Goal: Task Accomplishment & Management: Use online tool/utility

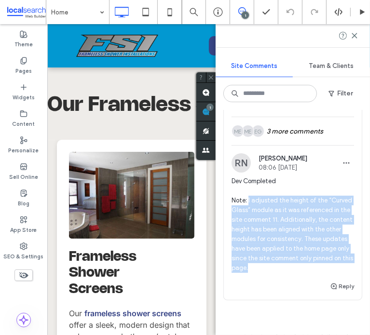
drag, startPoint x: 344, startPoint y: 270, endPoint x: 265, endPoint y: 199, distance: 105.6
click at [249, 199] on span "Dev Completed Note: I adjusted the height of the “Curved Glass” module as it wa…" at bounding box center [293, 225] width 123 height 96
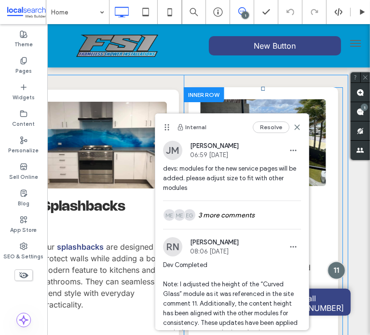
drag, startPoint x: 344, startPoint y: 228, endPoint x: 326, endPoint y: 237, distance: 20.9
click at [328, 261] on div at bounding box center [337, 270] width 18 height 18
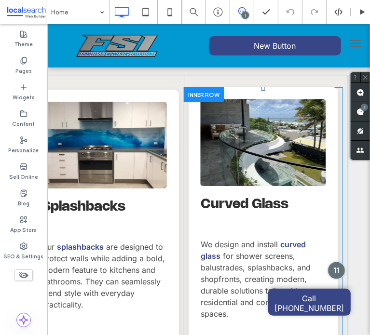
click at [328, 261] on div at bounding box center [337, 270] width 18 height 18
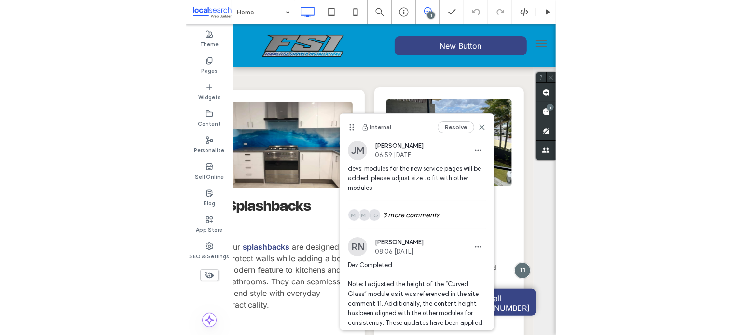
scroll to position [52, 0]
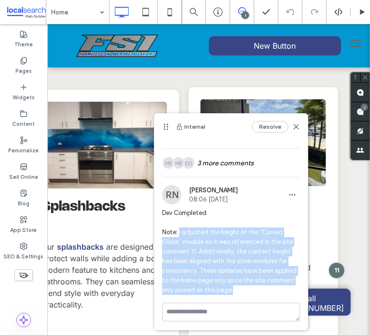
drag, startPoint x: 179, startPoint y: 233, endPoint x: 272, endPoint y: 288, distance: 108.6
click at [272, 288] on span "Dev Completed Note: I adjusted the height of the “Curved Glass” module as it wa…" at bounding box center [231, 251] width 138 height 87
copy span "I adjusted the height of the “Curved Glass” module as it was referenced in the …"
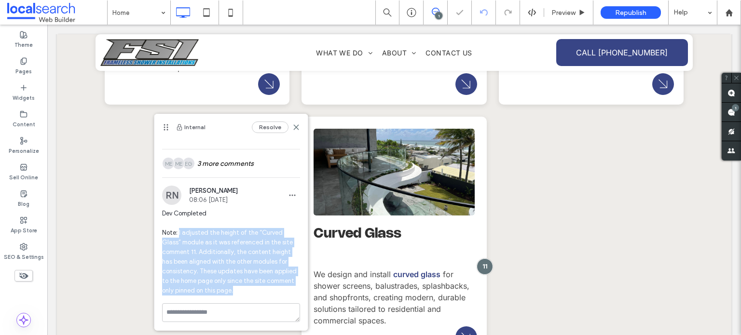
scroll to position [1575, 0]
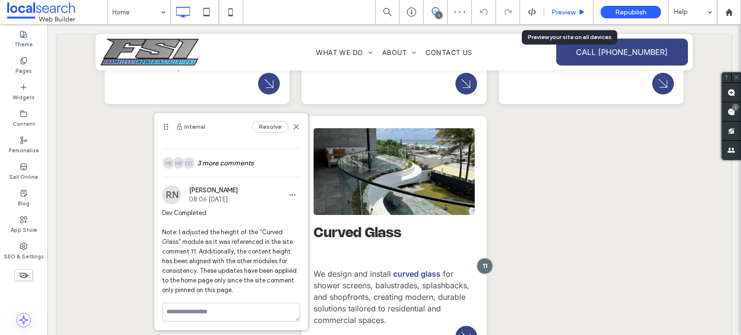
click at [370, 15] on span "Preview" at bounding box center [563, 12] width 24 height 8
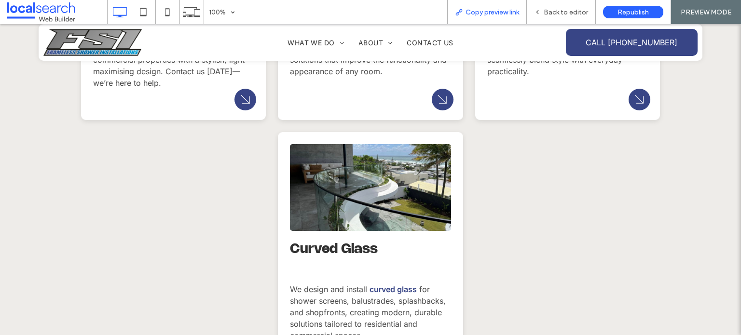
click at [370, 14] on span "Copy preview link" at bounding box center [493, 12] width 54 height 8
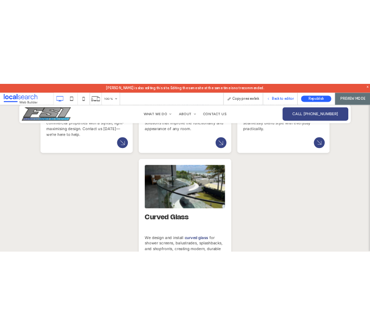
scroll to position [1575, 0]
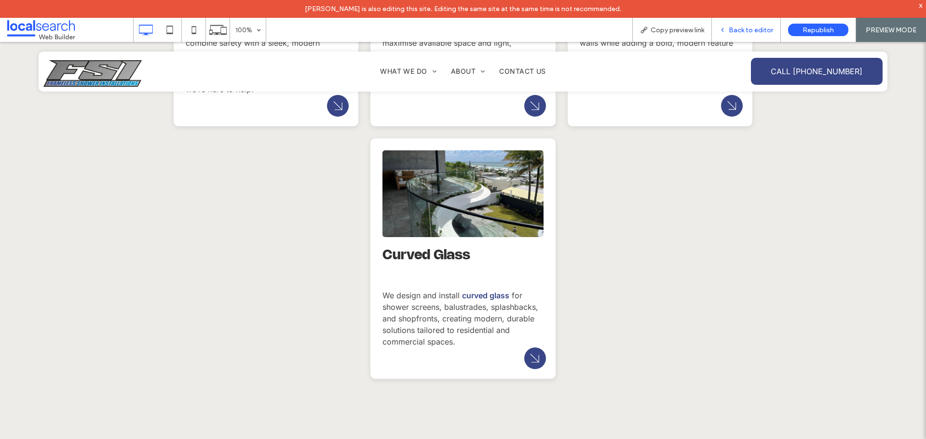
click at [370, 25] on div "Back to editor" at bounding box center [746, 30] width 69 height 24
click at [370, 30] on span "Back to editor" at bounding box center [751, 30] width 44 height 8
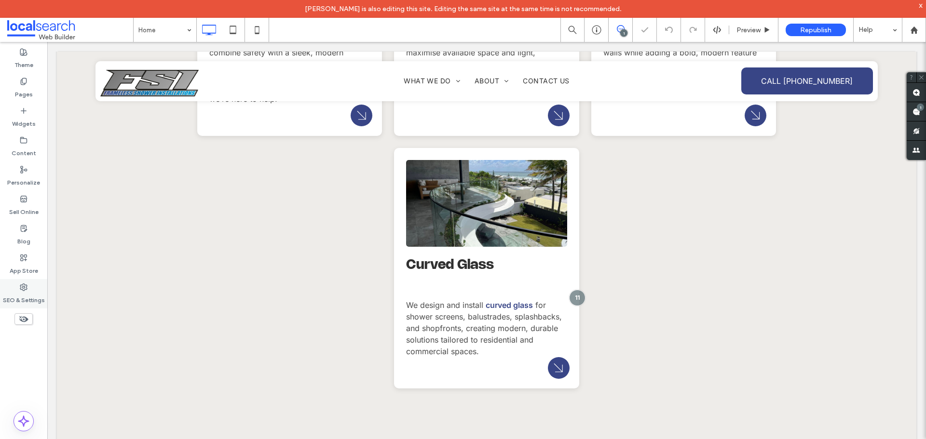
click at [30, 290] on div "SEO & Settings" at bounding box center [23, 293] width 47 height 29
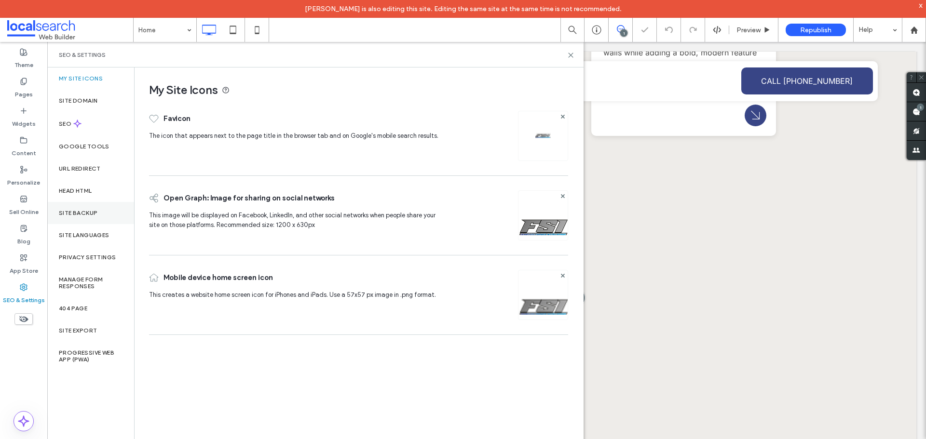
click at [82, 210] on label "Site Backup" at bounding box center [78, 213] width 39 height 7
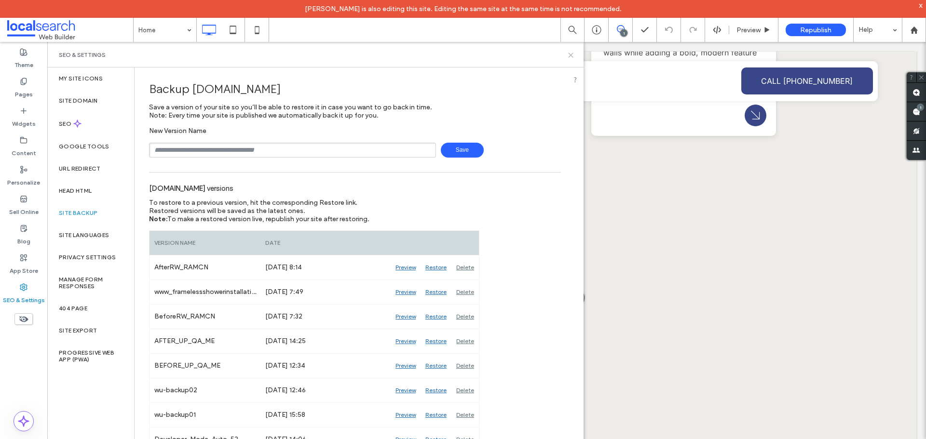
click at [370, 54] on icon at bounding box center [570, 55] width 7 height 7
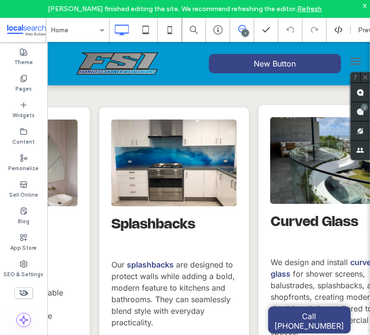
scroll to position [1575, 0]
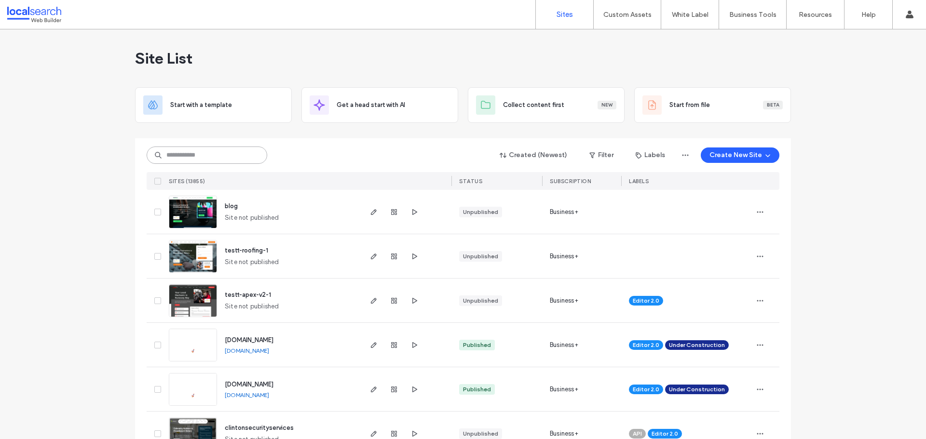
drag, startPoint x: 205, startPoint y: 147, endPoint x: 191, endPoint y: 153, distance: 16.4
paste input "********"
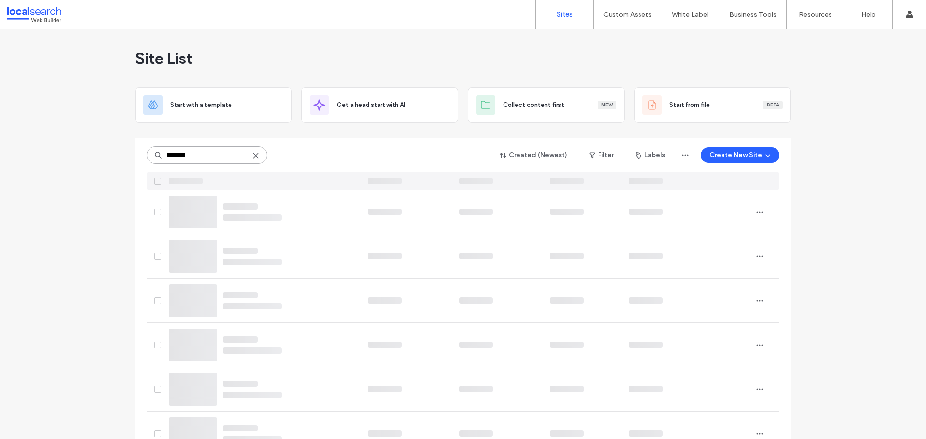
type input "********"
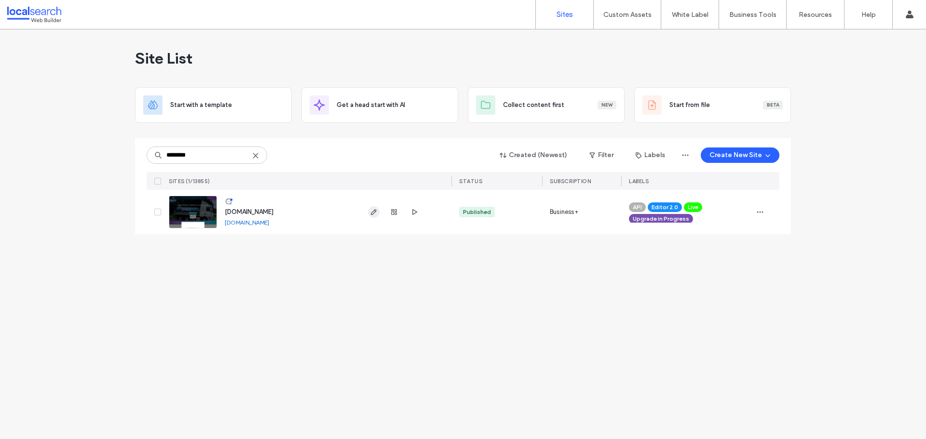
click at [369, 207] on span "button" at bounding box center [374, 212] width 12 height 12
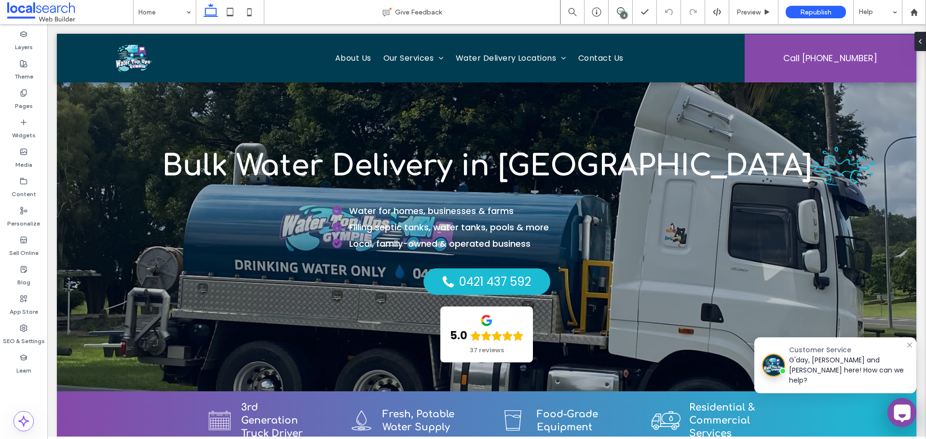
click at [625, 13] on div "4" at bounding box center [623, 15] width 7 height 7
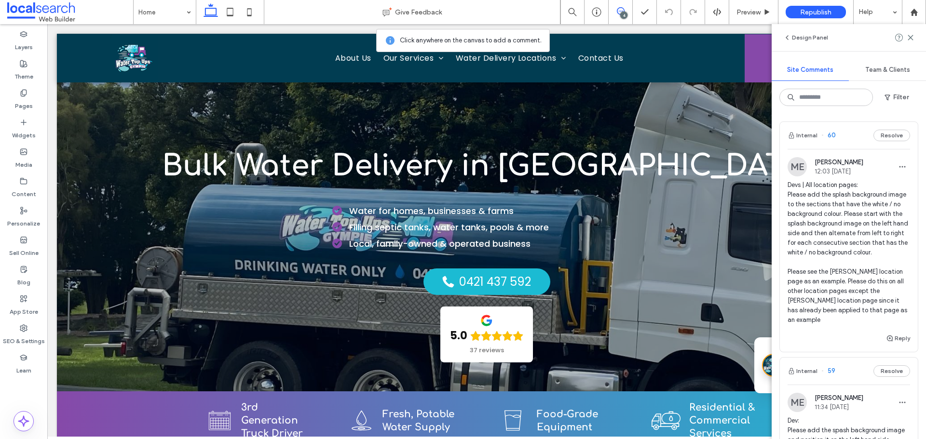
scroll to position [96, 0]
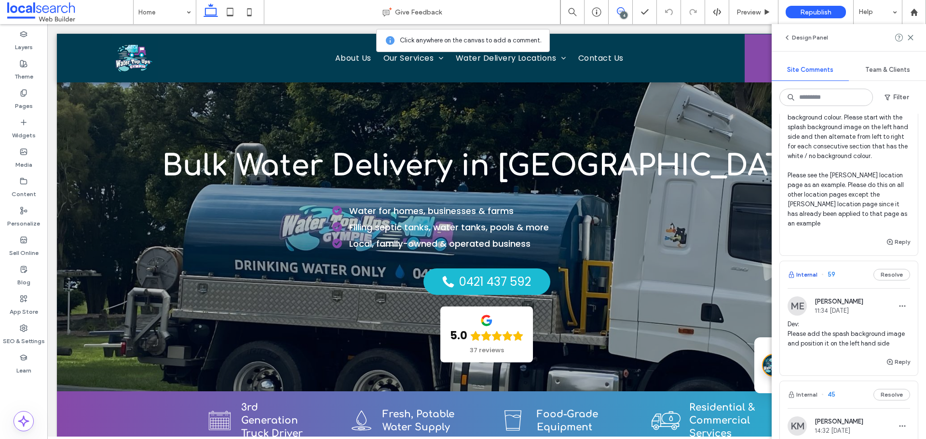
click at [807, 274] on button "Internal" at bounding box center [803, 275] width 30 height 12
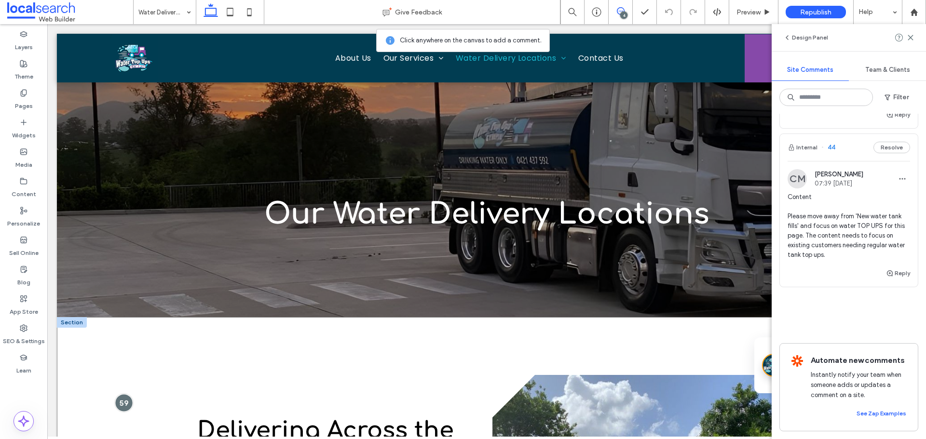
click at [124, 401] on div at bounding box center [124, 403] width 18 height 18
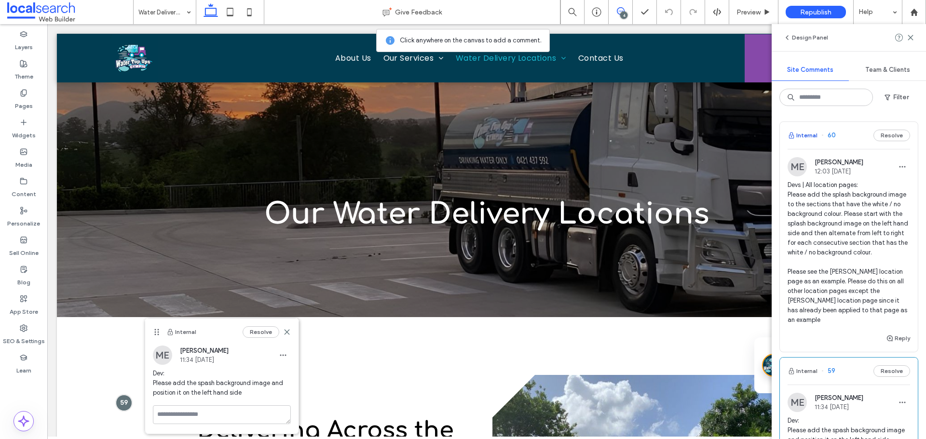
click at [801, 137] on button "Internal" at bounding box center [803, 136] width 30 height 12
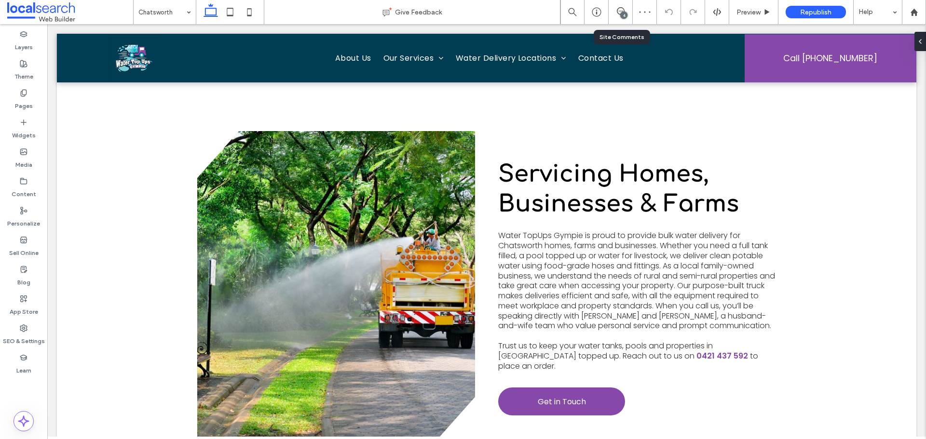
click at [624, 20] on div "4" at bounding box center [621, 12] width 24 height 24
click at [624, 14] on div "4" at bounding box center [623, 15] width 7 height 7
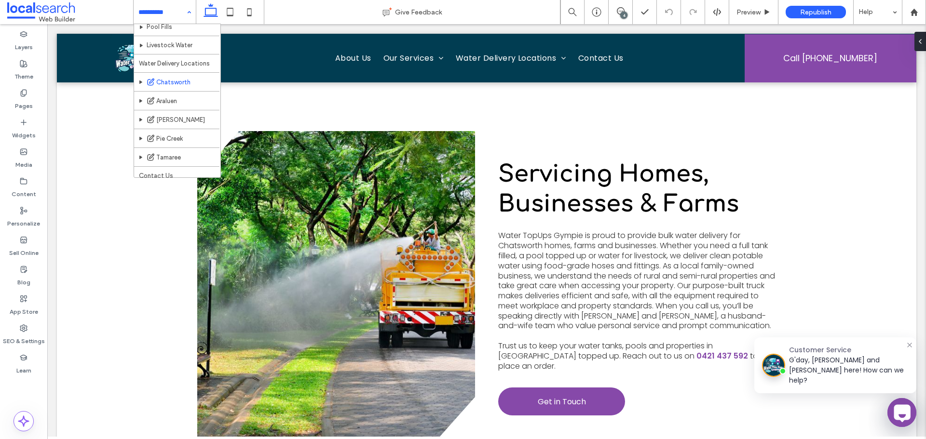
scroll to position [141, 0]
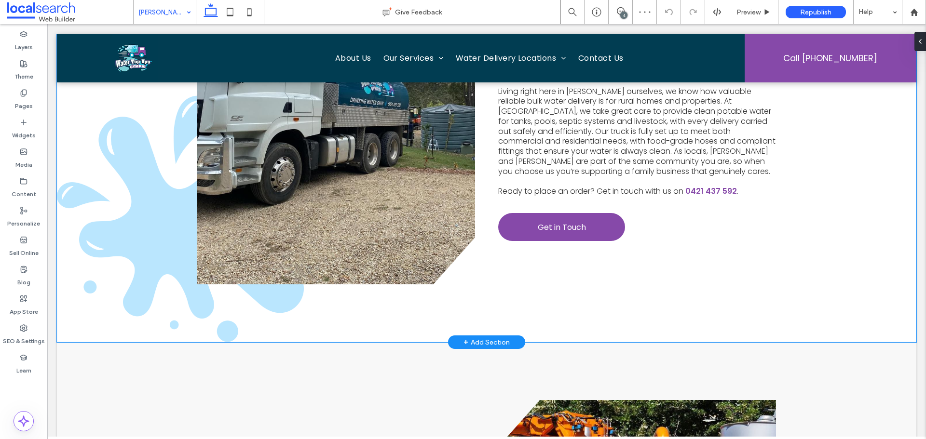
click at [158, 241] on div "View more Your Local Water Delivery Service Living right here in Curra ourselve…" at bounding box center [487, 128] width 860 height 429
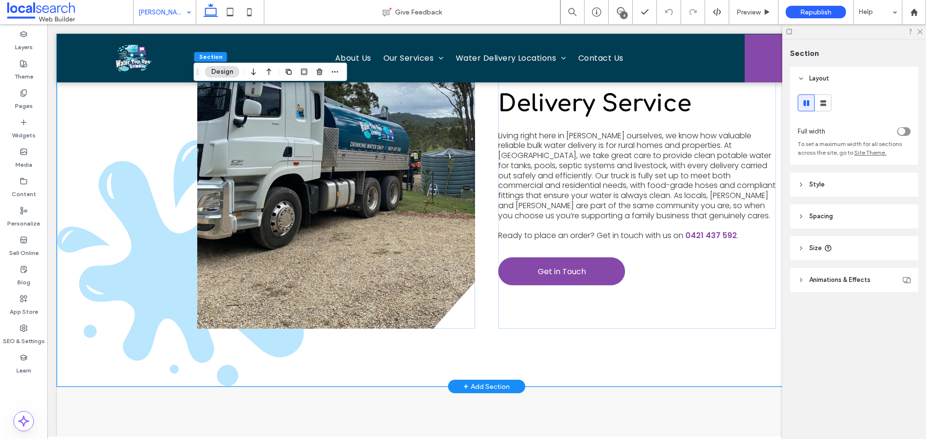
scroll to position [434, 0]
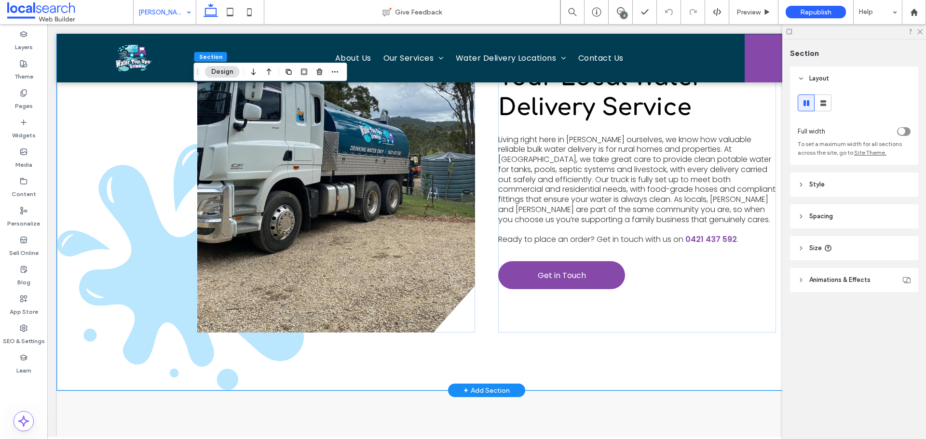
click at [155, 243] on div "View more Your Local Water Delivery Service Living right here in Curra ourselve…" at bounding box center [487, 176] width 860 height 429
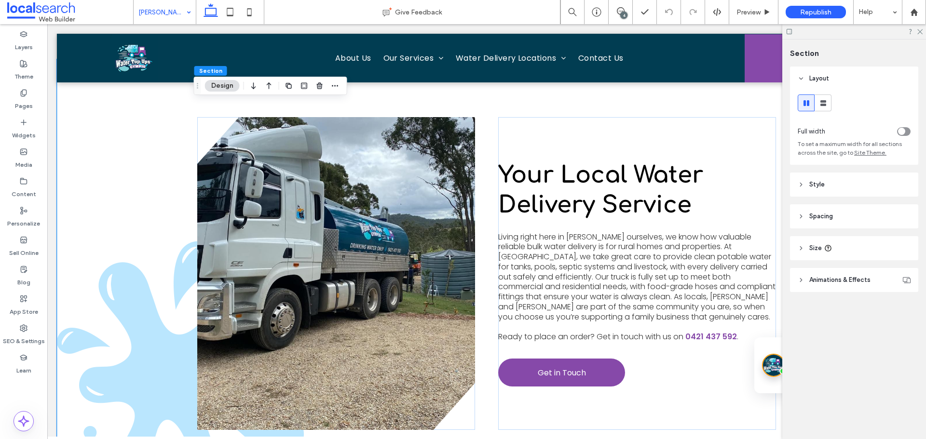
scroll to position [338, 0]
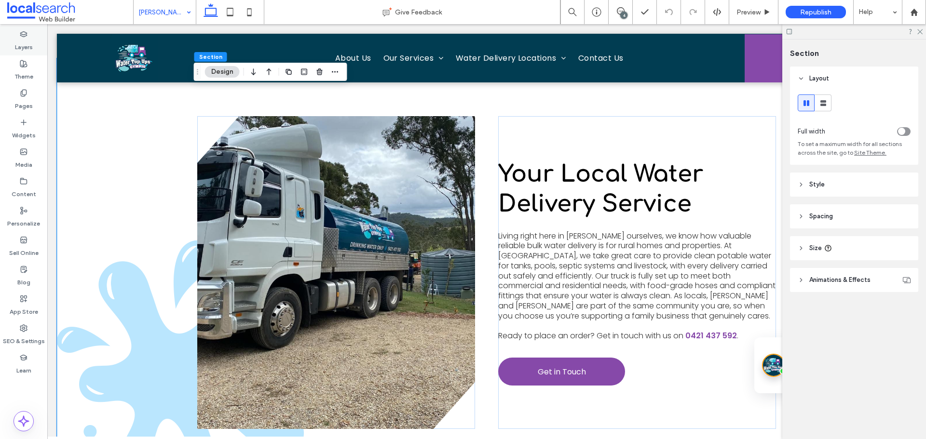
click at [18, 47] on label "Layers" at bounding box center [24, 45] width 18 height 14
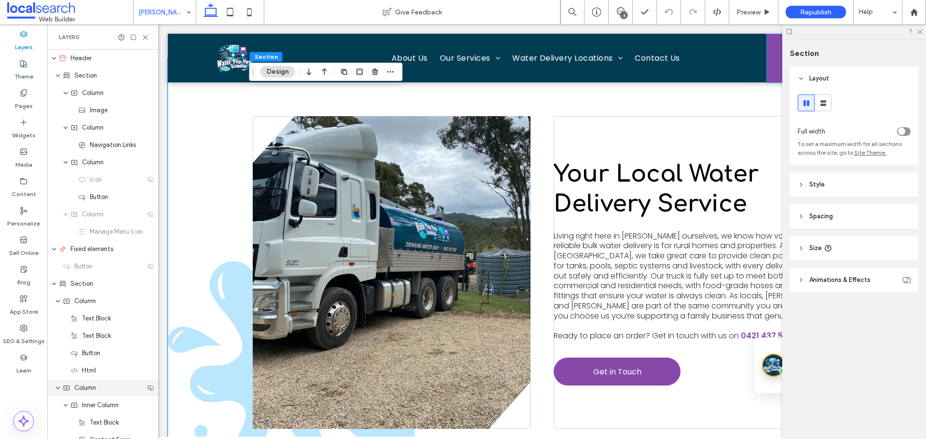
scroll to position [213, 0]
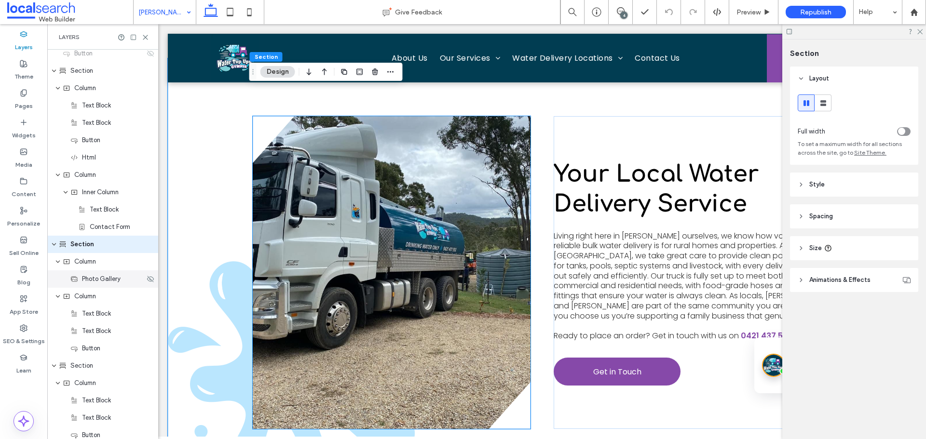
click at [117, 286] on div "Photo Gallery" at bounding box center [102, 279] width 111 height 17
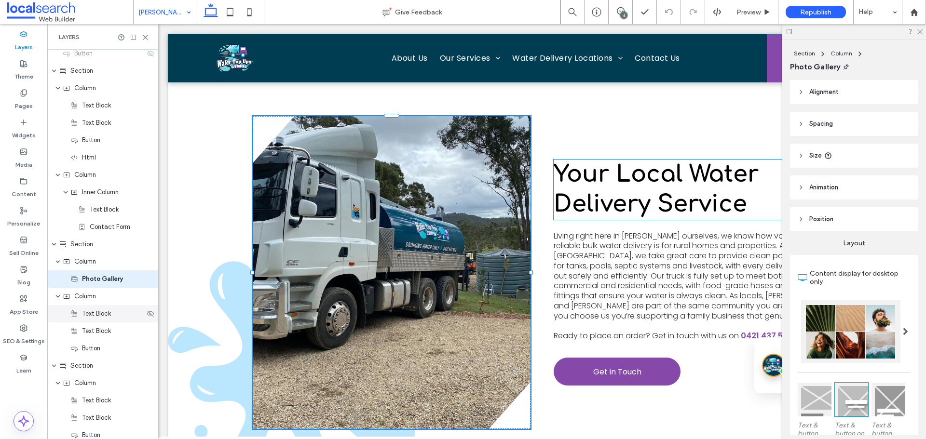
scroll to position [248, 0]
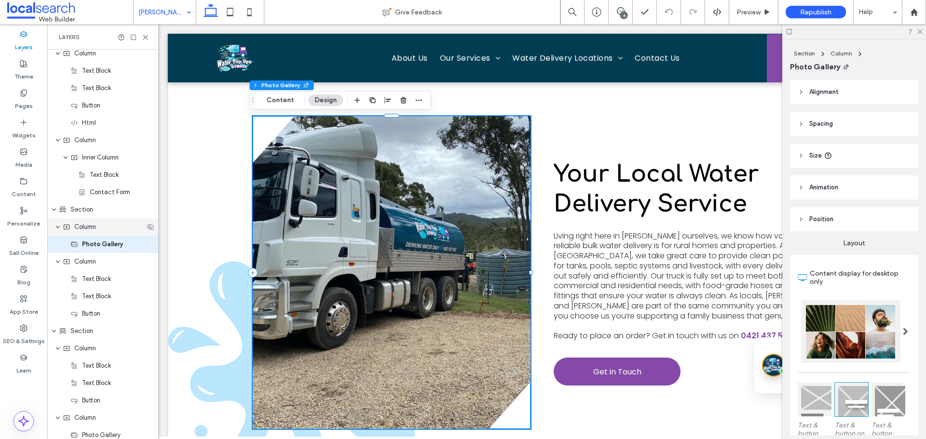
click at [103, 226] on div "Column" at bounding box center [104, 227] width 82 height 10
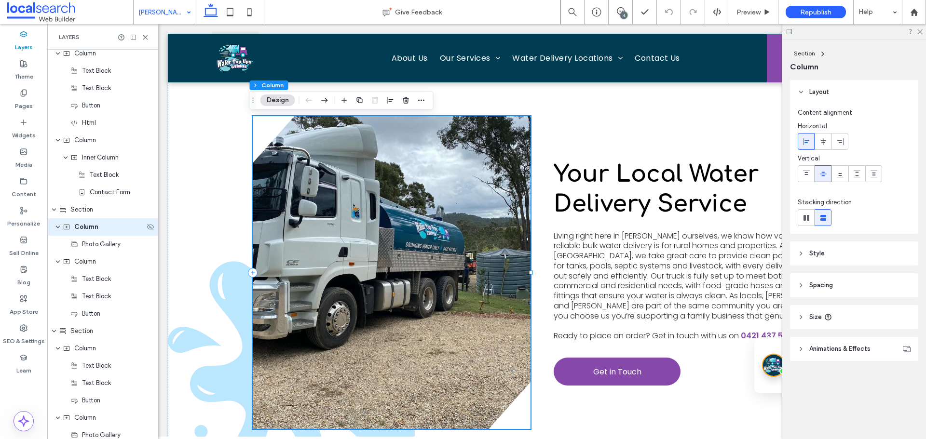
scroll to position [231, 0]
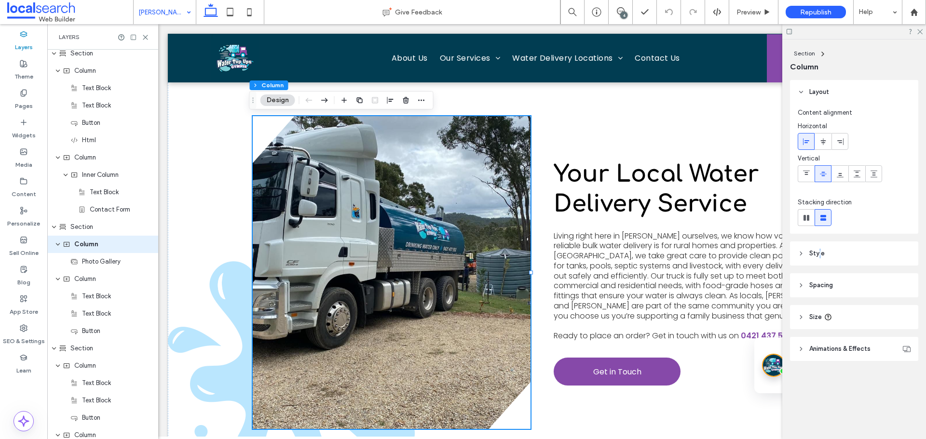
click at [820, 254] on span "Style" at bounding box center [816, 254] width 15 height 10
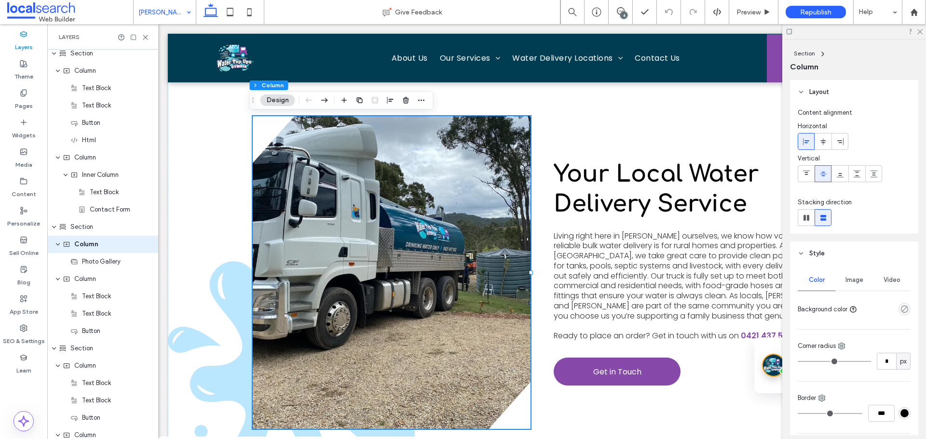
click at [847, 273] on div "Image" at bounding box center [854, 280] width 38 height 21
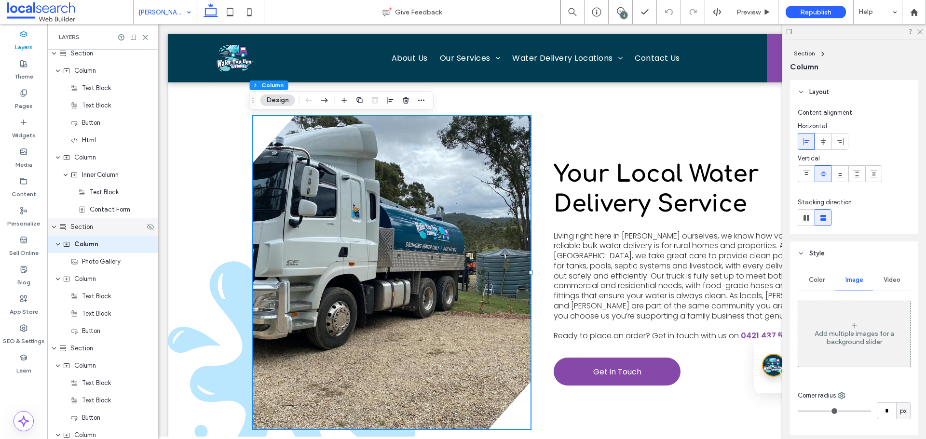
click at [102, 233] on div "Section" at bounding box center [102, 227] width 111 height 17
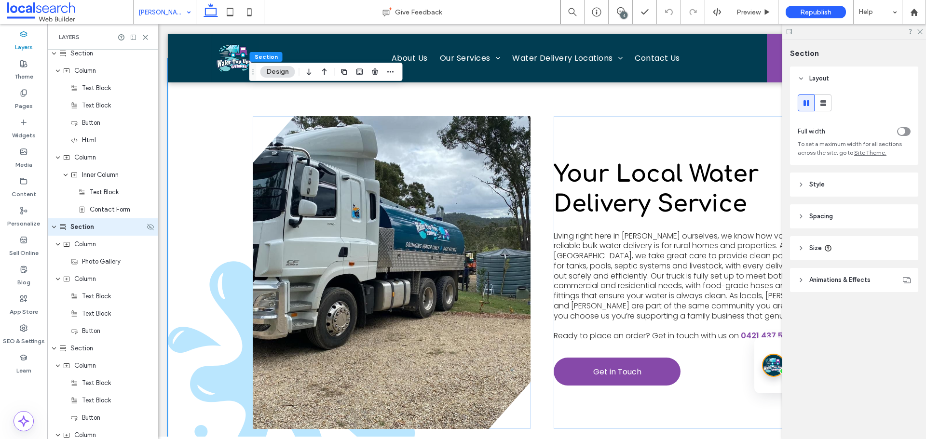
scroll to position [213, 0]
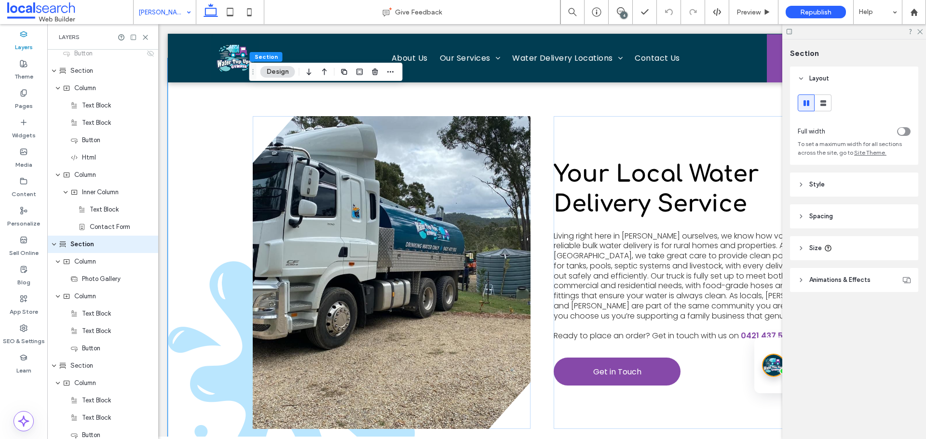
click at [850, 180] on header "Style" at bounding box center [854, 185] width 128 height 24
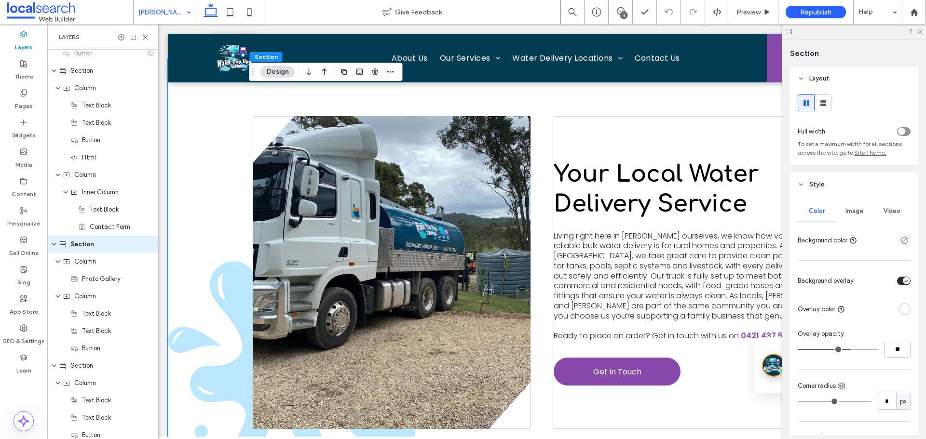
click at [850, 214] on span "Image" at bounding box center [855, 211] width 18 height 8
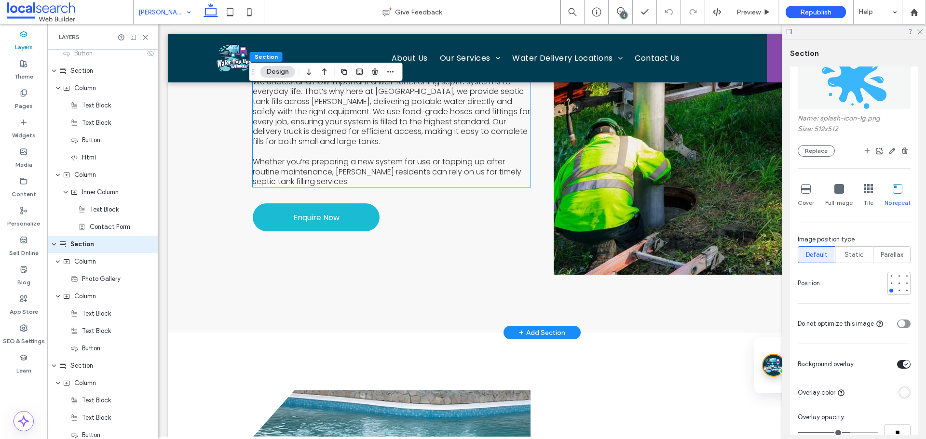
scroll to position [1785, 0]
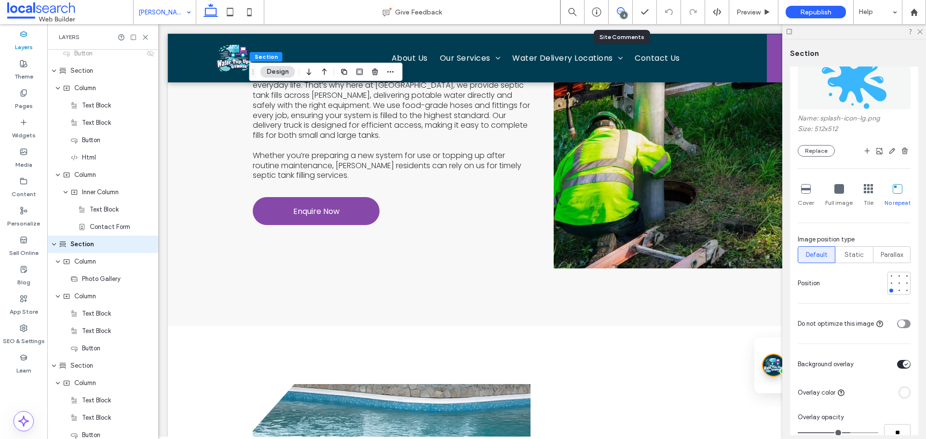
click at [618, 14] on use at bounding box center [621, 11] width 8 height 8
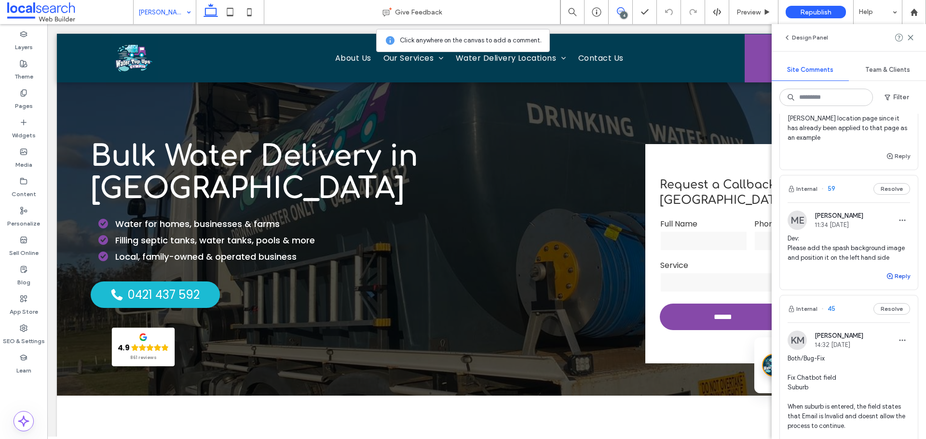
scroll to position [193, 0]
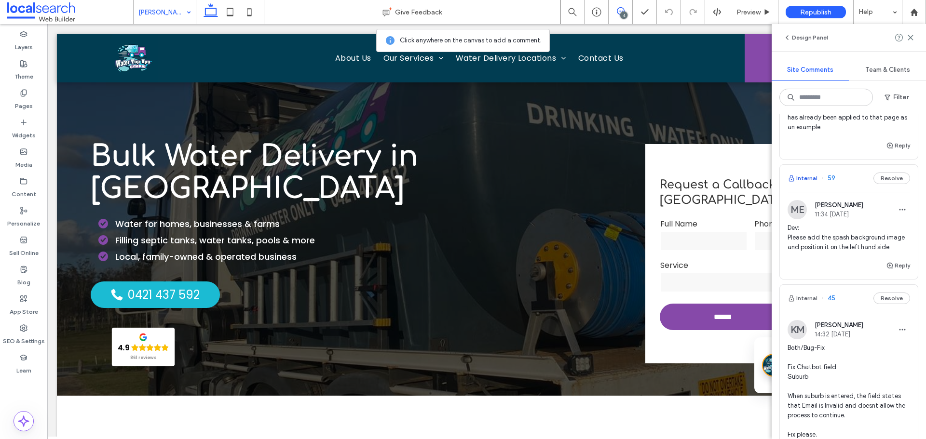
click at [803, 179] on button "Internal" at bounding box center [803, 179] width 30 height 12
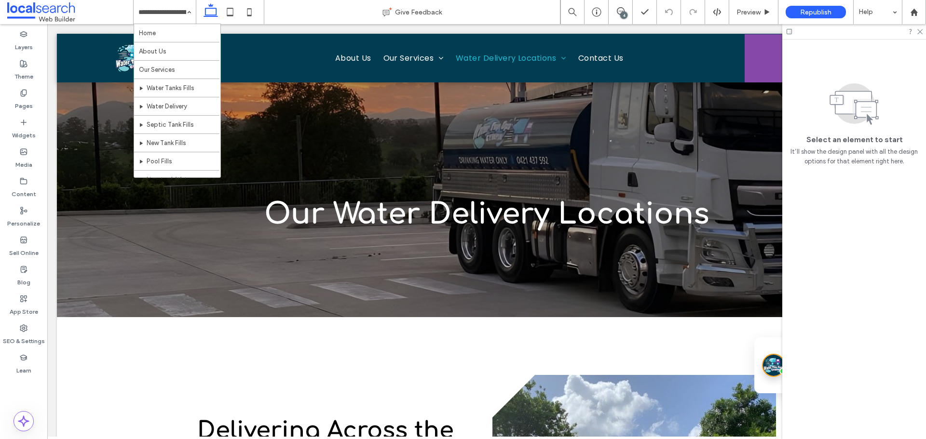
click at [624, 18] on div "4" at bounding box center [623, 15] width 7 height 7
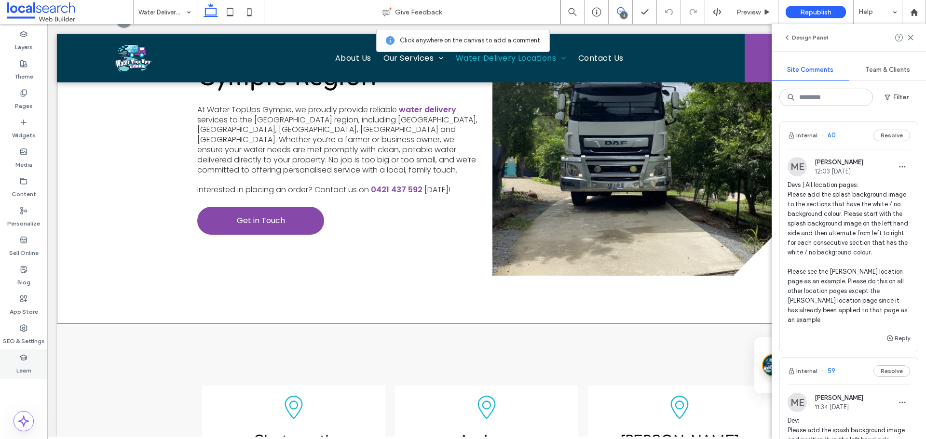
scroll to position [386, 0]
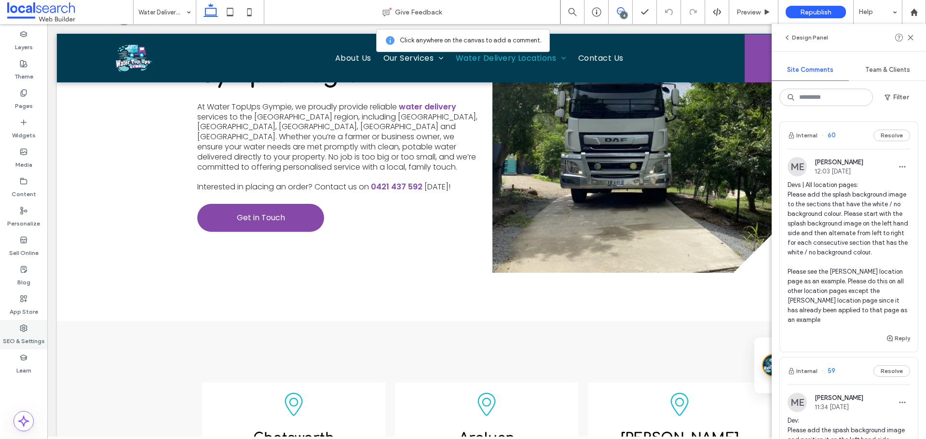
click at [32, 346] on div "SEO & Settings" at bounding box center [23, 334] width 47 height 29
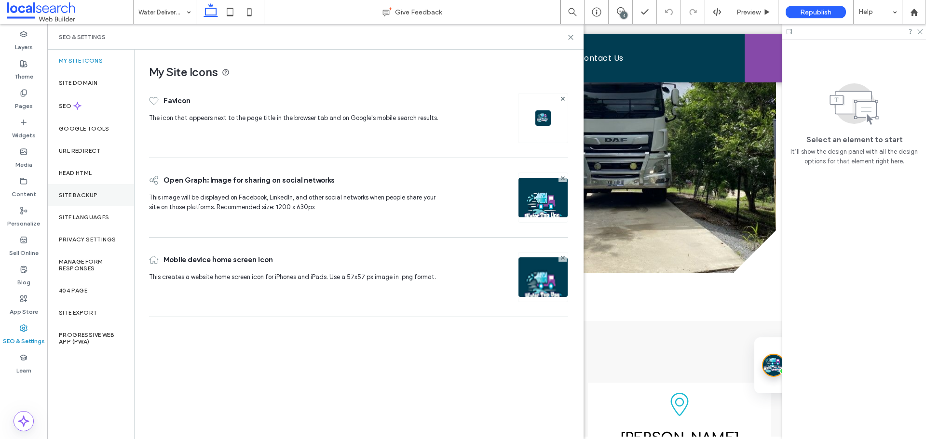
click at [97, 201] on div "Site Backup" at bounding box center [90, 195] width 87 height 22
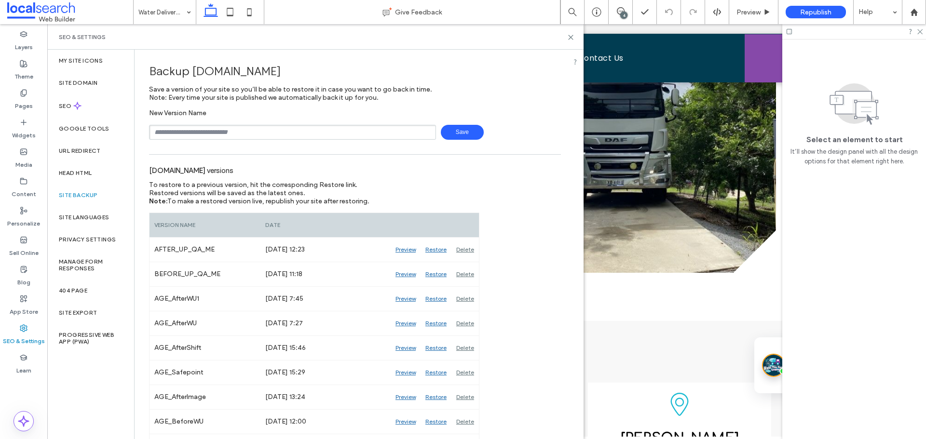
click at [186, 130] on input "text" at bounding box center [292, 132] width 287 height 15
type input "**********"
click at [471, 135] on span "Save" at bounding box center [462, 132] width 43 height 15
drag, startPoint x: 170, startPoint y: 0, endPoint x: 572, endPoint y: 38, distance: 403.6
click at [572, 38] on icon at bounding box center [570, 37] width 7 height 7
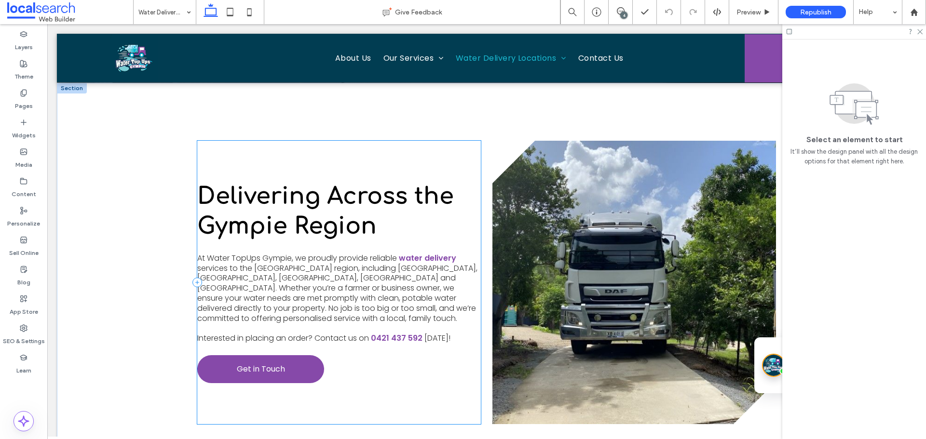
scroll to position [241, 0]
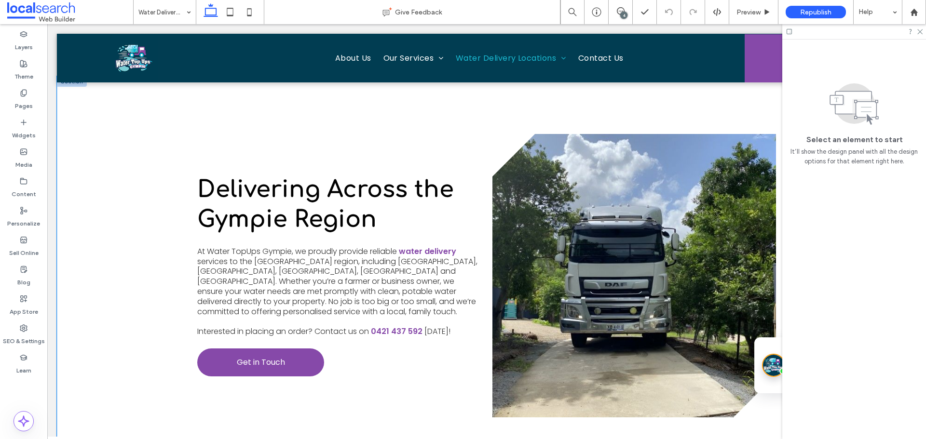
click at [144, 206] on div "Delivering Across the Gympie Region At Water TopUps Gympie, we proudly provide …" at bounding box center [487, 271] width 860 height 390
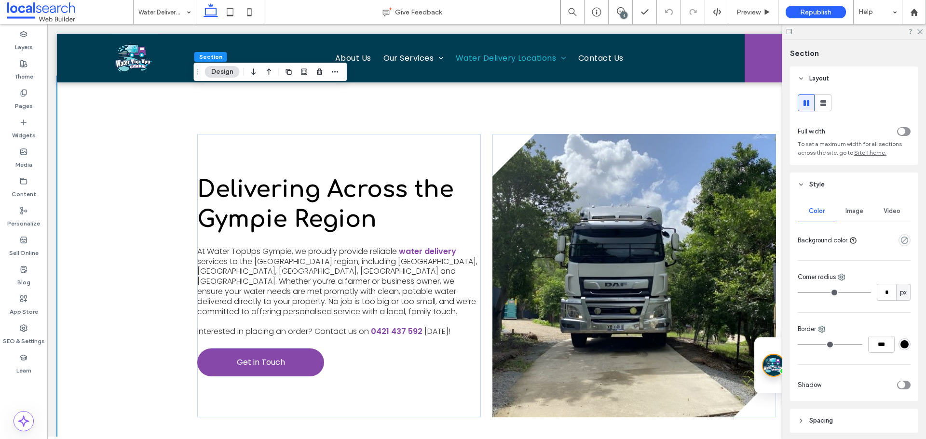
click at [853, 205] on div "Image" at bounding box center [854, 211] width 38 height 21
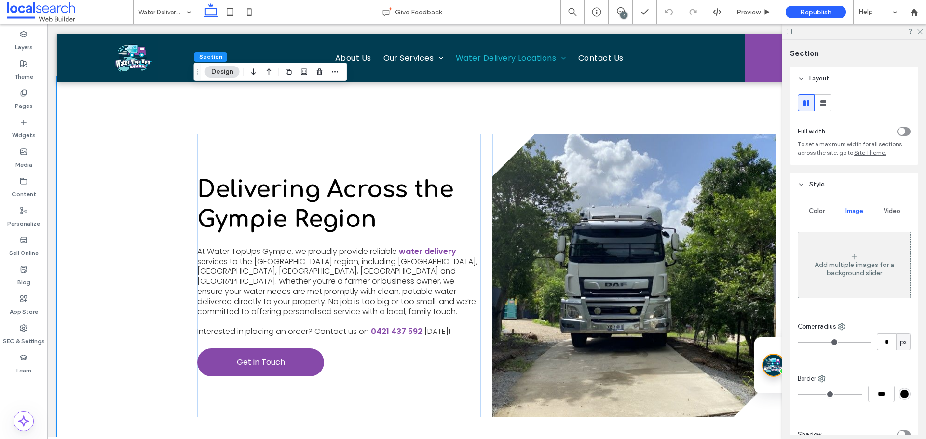
click at [834, 282] on div "Add multiple images for a background slider" at bounding box center [854, 265] width 112 height 64
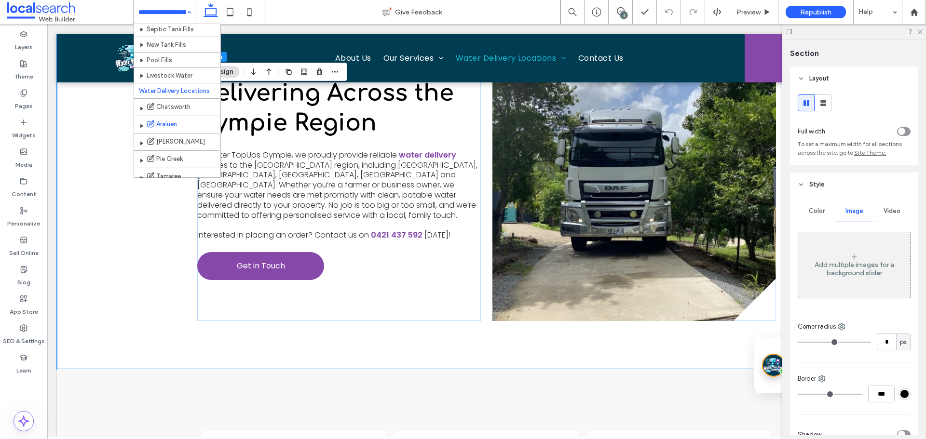
scroll to position [96, 0]
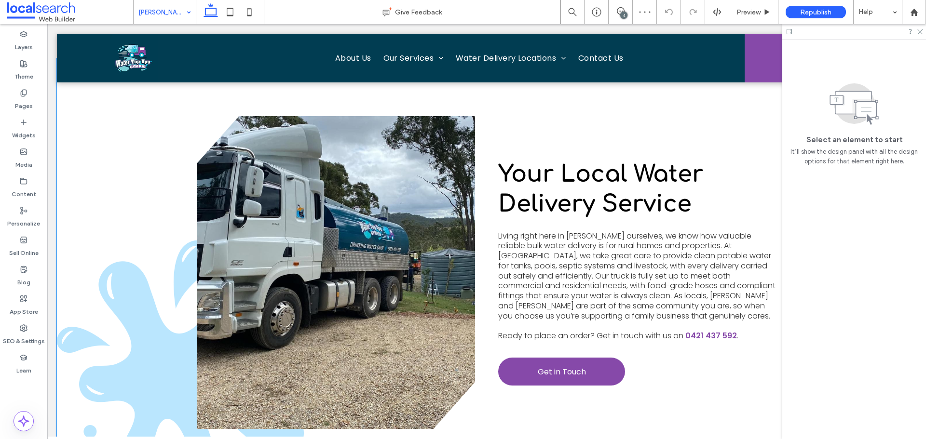
scroll to position [241, 0]
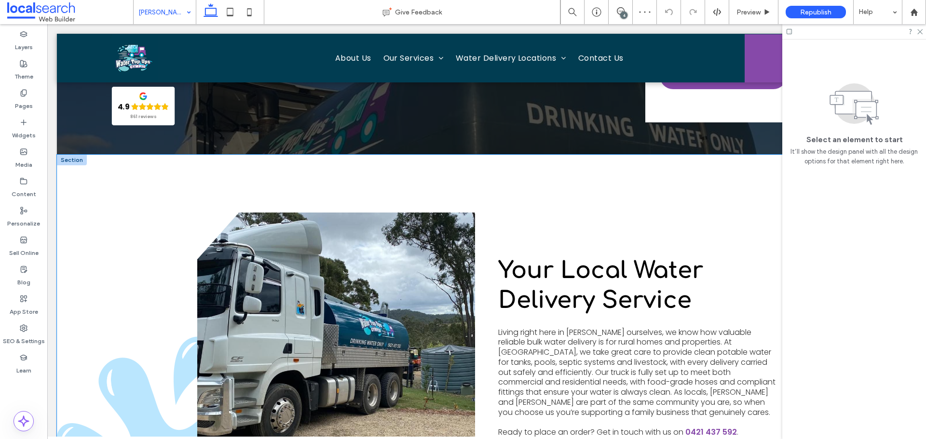
click at [72, 157] on div at bounding box center [72, 160] width 30 height 11
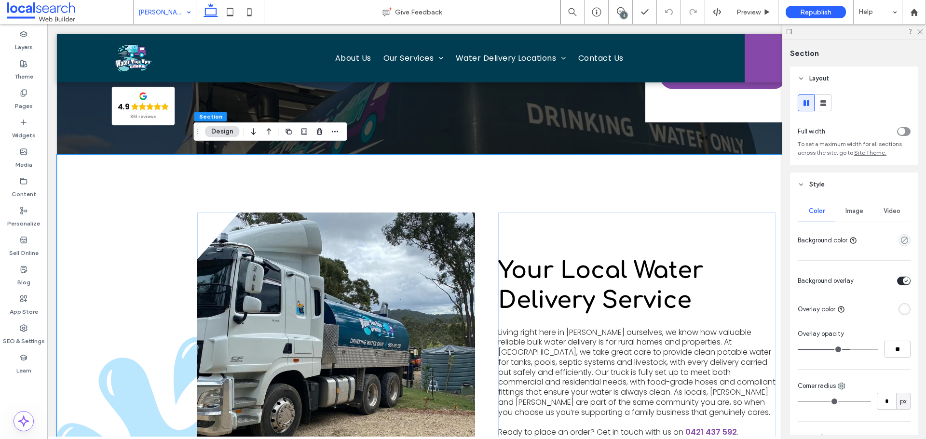
click at [859, 213] on span "Image" at bounding box center [855, 211] width 18 height 8
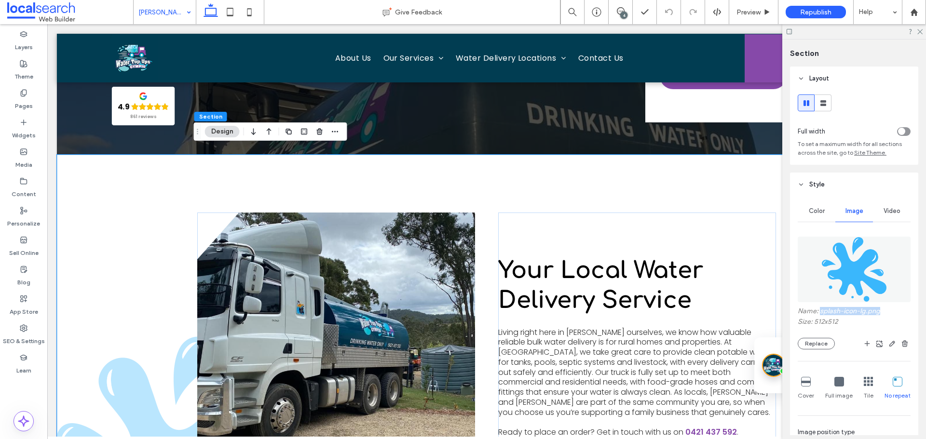
drag, startPoint x: 879, startPoint y: 310, endPoint x: 820, endPoint y: 310, distance: 59.3
click at [820, 310] on label "Name: splash-icon-lg.png" at bounding box center [854, 312] width 113 height 11
copy label "splash-icon-lg.png"
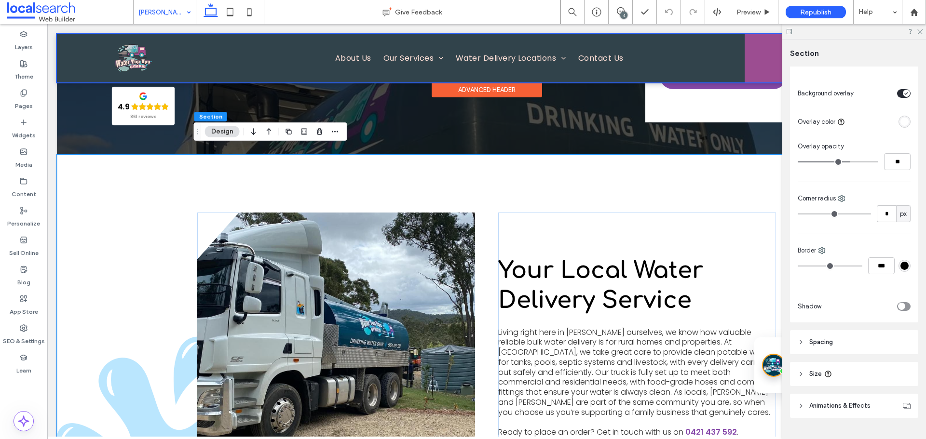
scroll to position [485, 0]
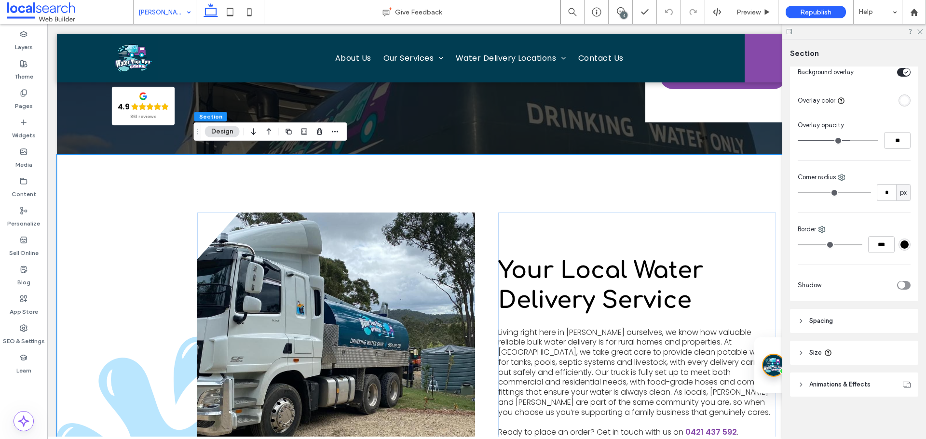
drag, startPoint x: 180, startPoint y: 15, endPoint x: 169, endPoint y: 21, distance: 12.3
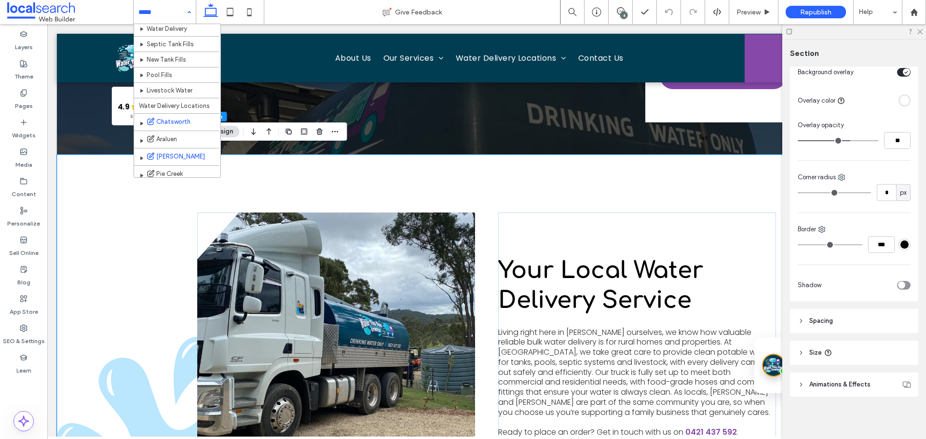
scroll to position [48, 0]
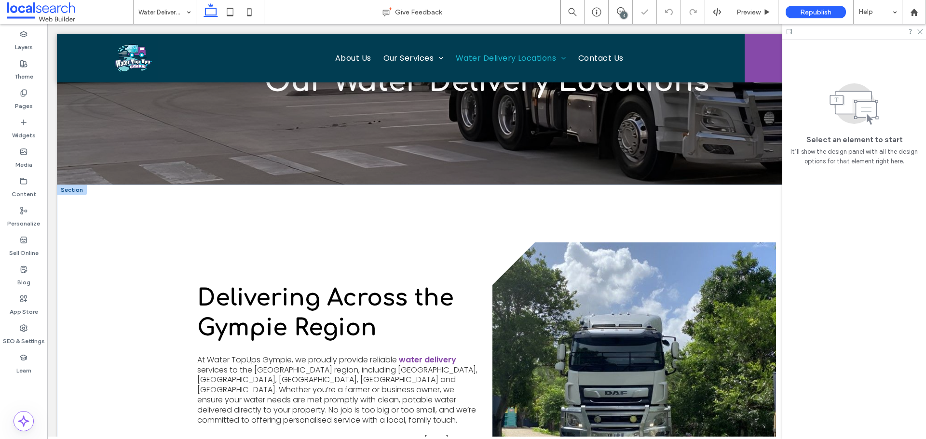
click at [116, 243] on div "Delivering Across the Gympie Region At Water TopUps Gympie, we proudly provide …" at bounding box center [487, 380] width 860 height 390
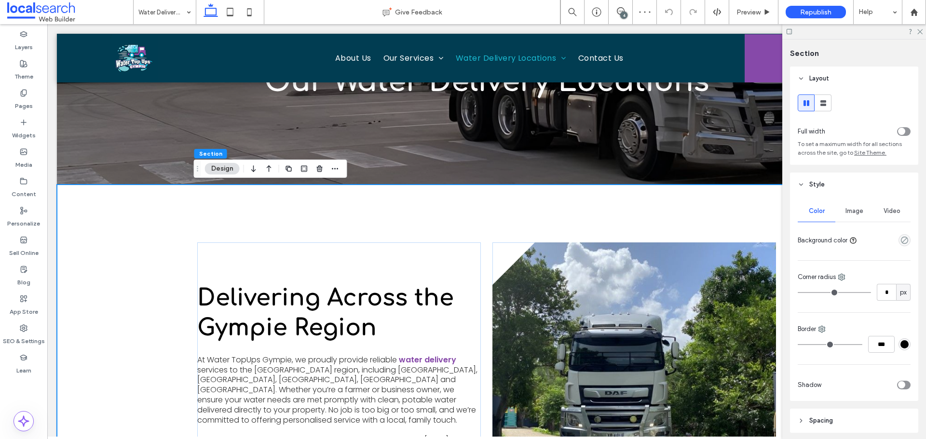
click at [841, 213] on div "Image" at bounding box center [854, 211] width 38 height 21
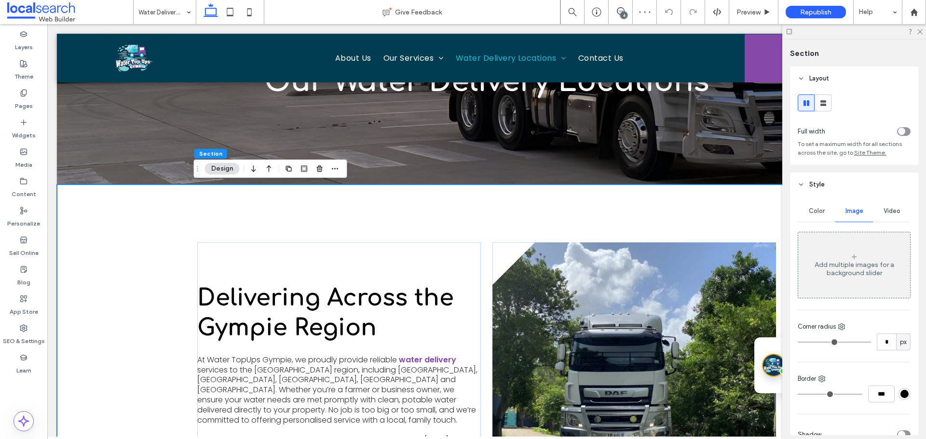
click at [849, 243] on div "Add multiple images for a background slider" at bounding box center [854, 265] width 112 height 64
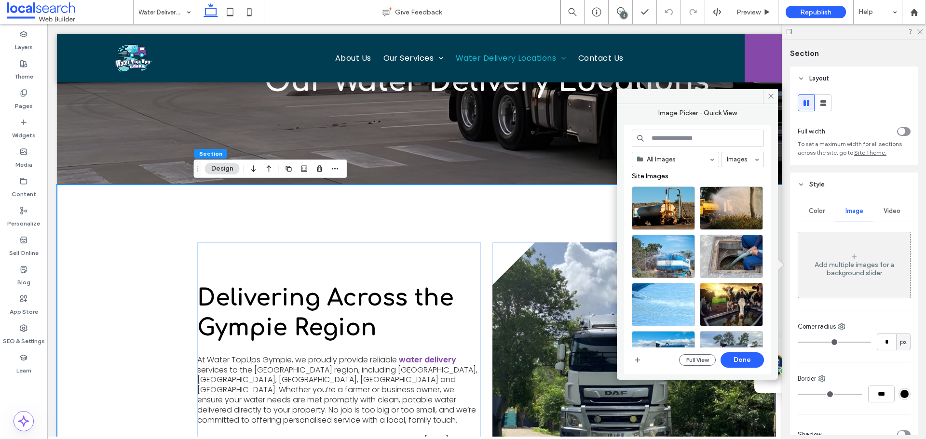
click at [668, 141] on input at bounding box center [698, 138] width 132 height 17
paste input "**********"
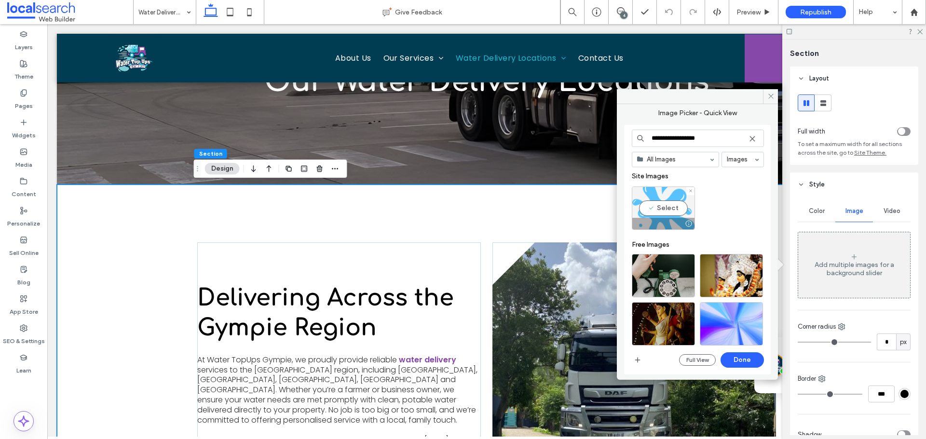
type input "**********"
click at [645, 197] on div "Select" at bounding box center [663, 208] width 63 height 43
drag, startPoint x: 755, startPoint y: 360, endPoint x: 707, endPoint y: 336, distance: 53.5
click at [755, 360] on button "Done" at bounding box center [742, 360] width 43 height 15
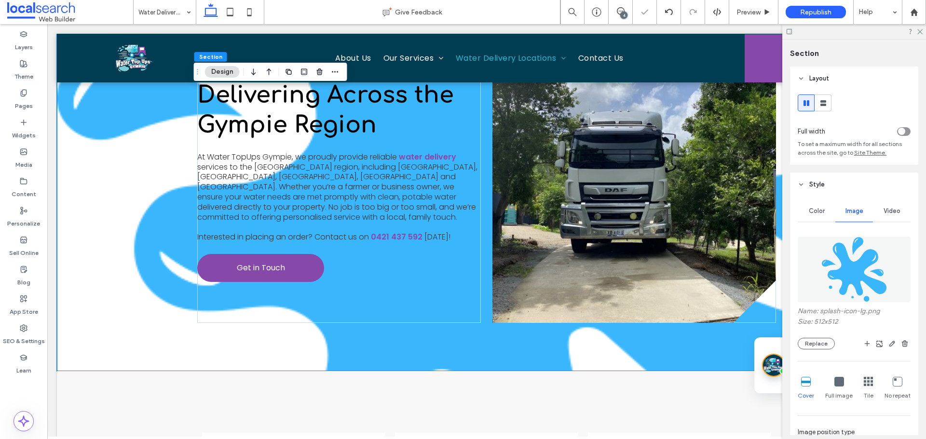
scroll to position [374, 0]
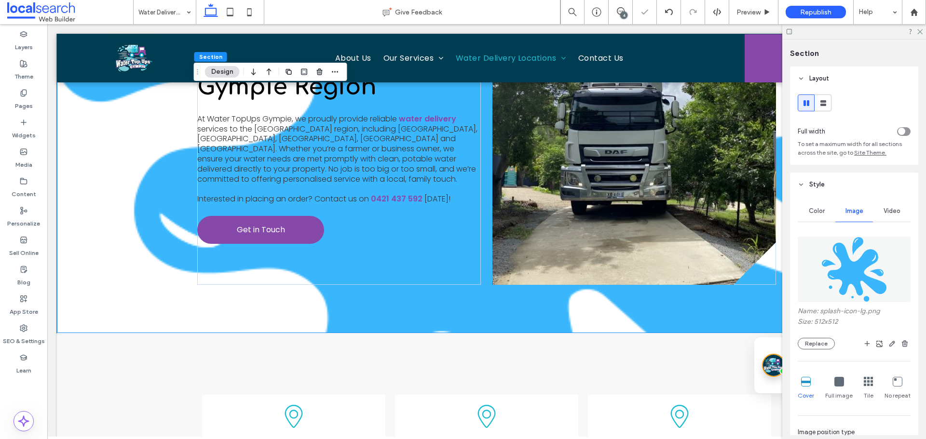
click at [893, 381] on icon at bounding box center [898, 382] width 10 height 10
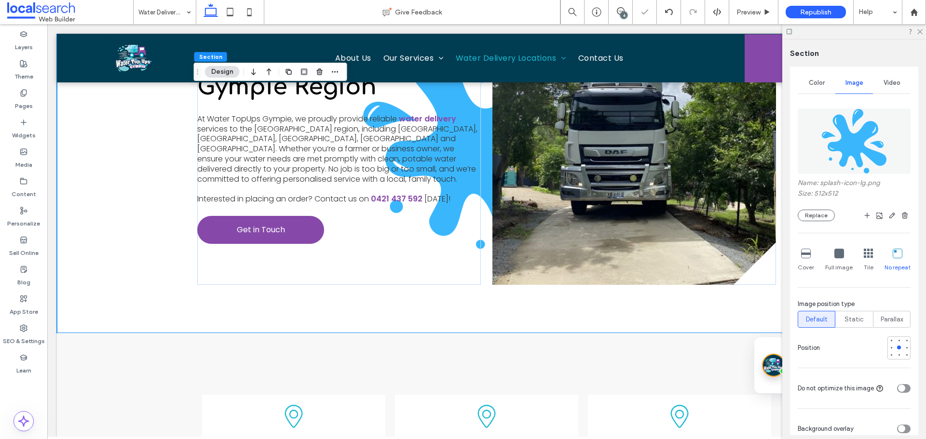
scroll to position [145, 0]
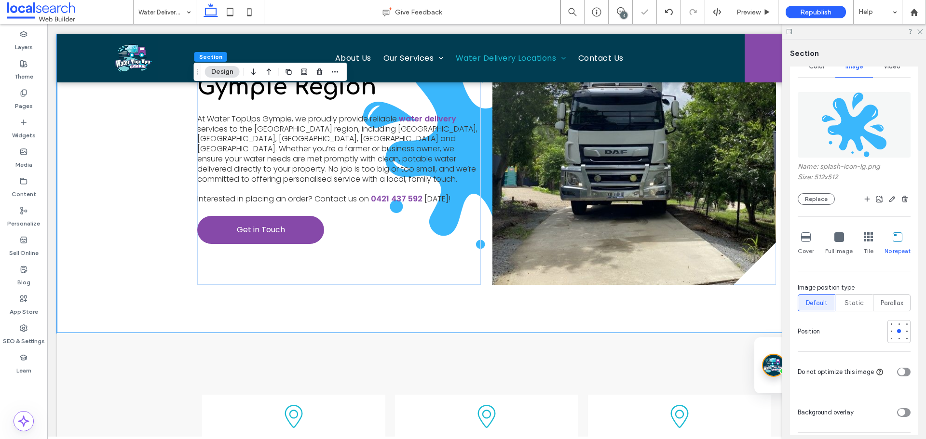
click at [890, 339] on div at bounding box center [899, 331] width 23 height 23
click at [890, 340] on div at bounding box center [892, 339] width 4 height 4
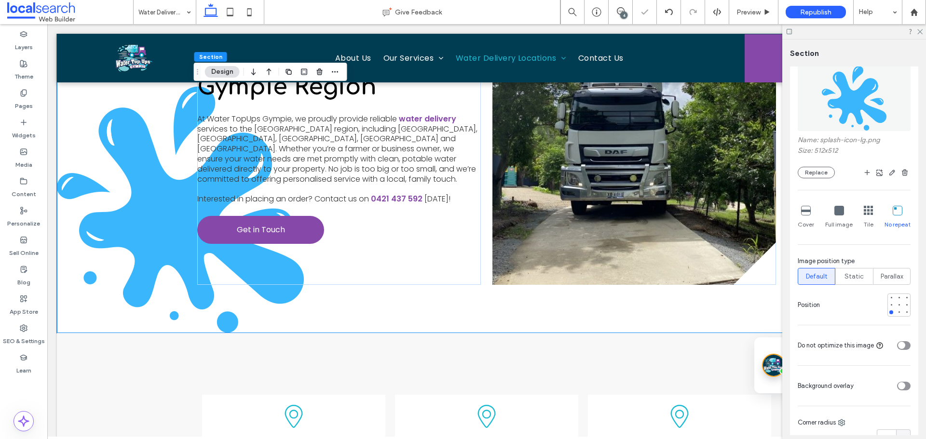
scroll to position [193, 0]
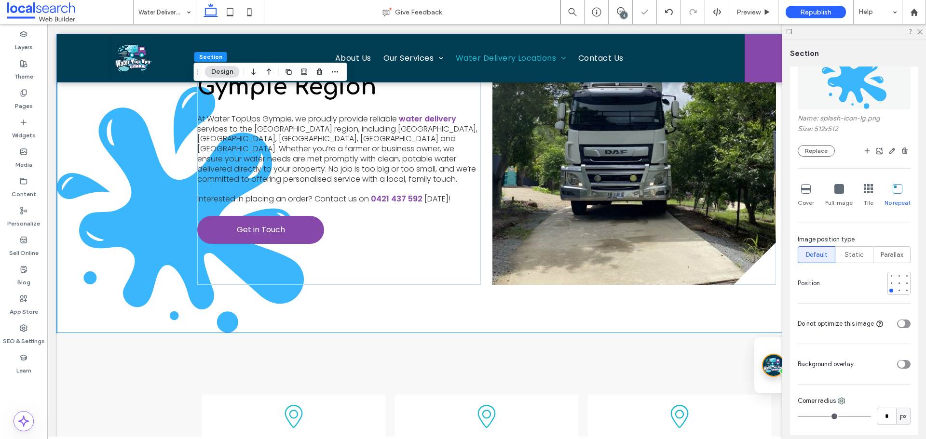
click at [898, 362] on div "toggle" at bounding box center [901, 364] width 7 height 7
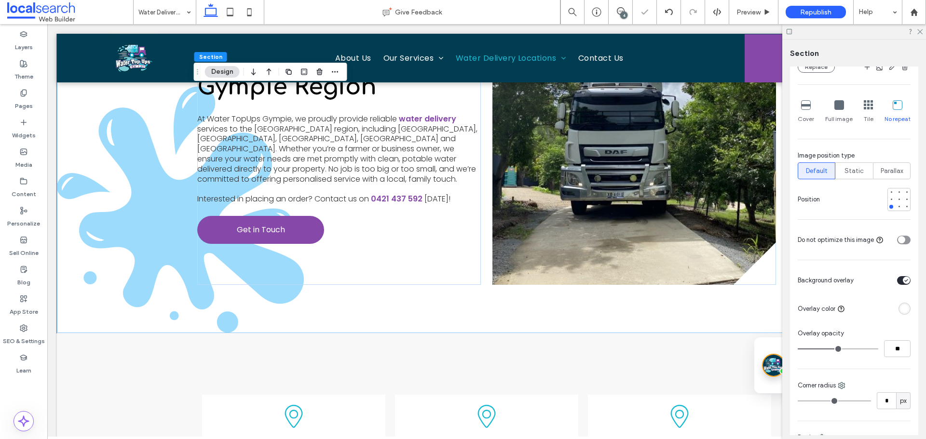
scroll to position [289, 0]
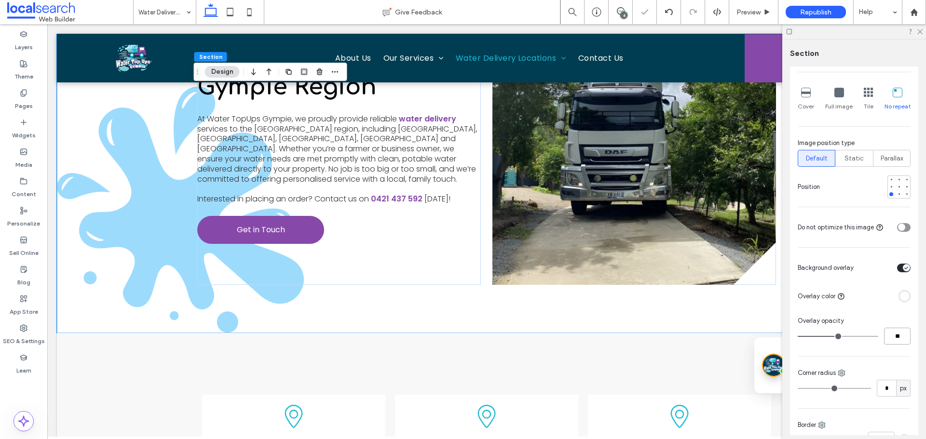
click at [899, 339] on input "**" at bounding box center [897, 336] width 27 height 17
type input "**"
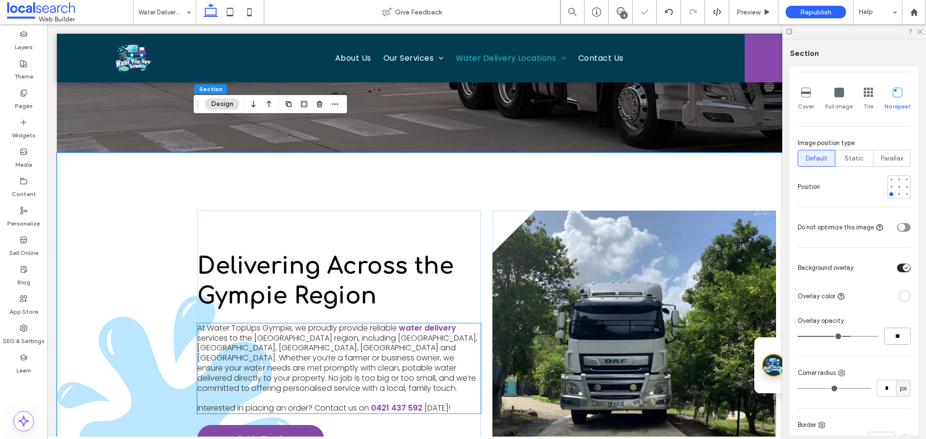
scroll to position [133, 0]
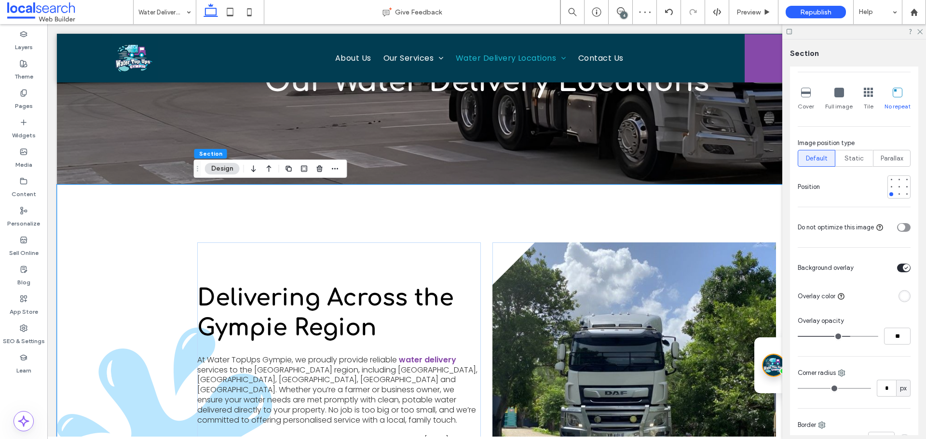
click at [114, 237] on div "Delivering Across the Gympie Region At Water TopUps Gympie, we proudly provide …" at bounding box center [487, 380] width 860 height 390
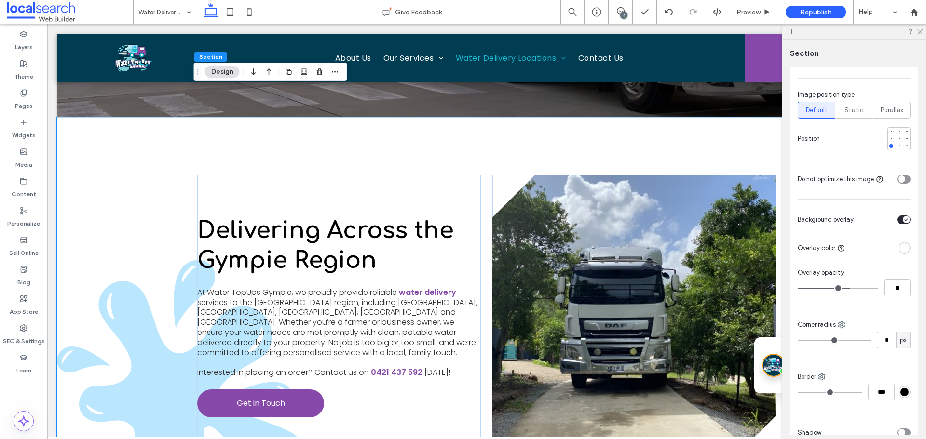
scroll to position [181, 0]
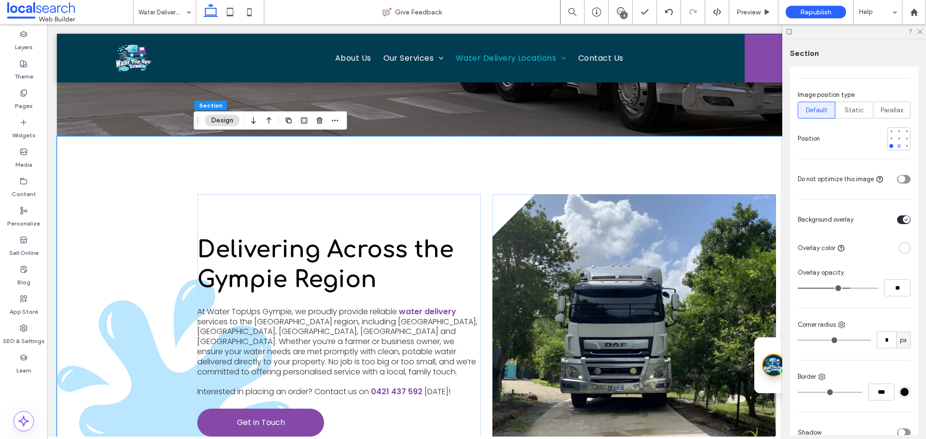
click at [897, 145] on div at bounding box center [899, 146] width 4 height 4
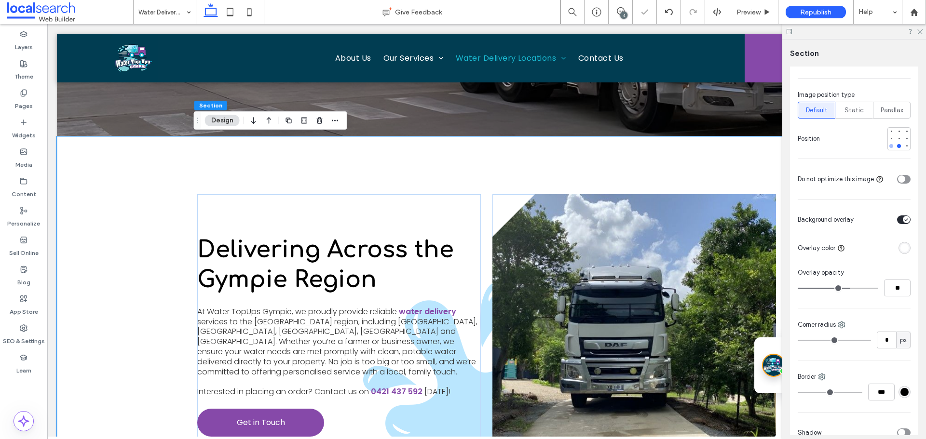
click at [890, 148] on div at bounding box center [892, 146] width 4 height 4
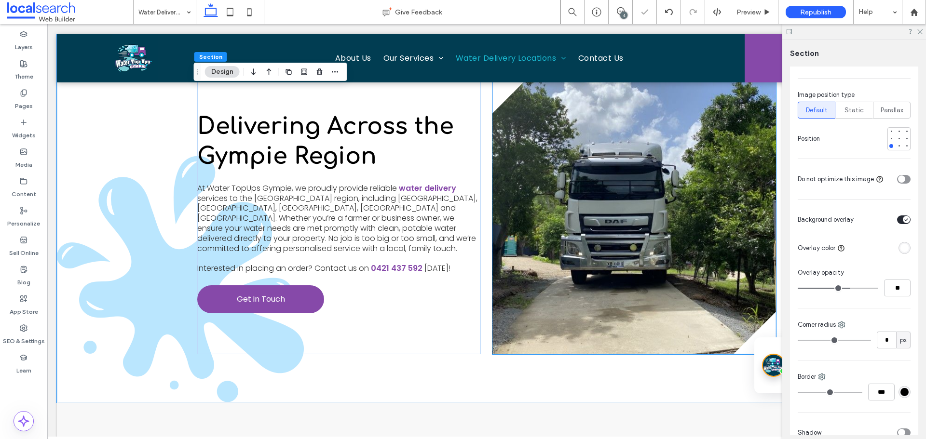
scroll to position [326, 0]
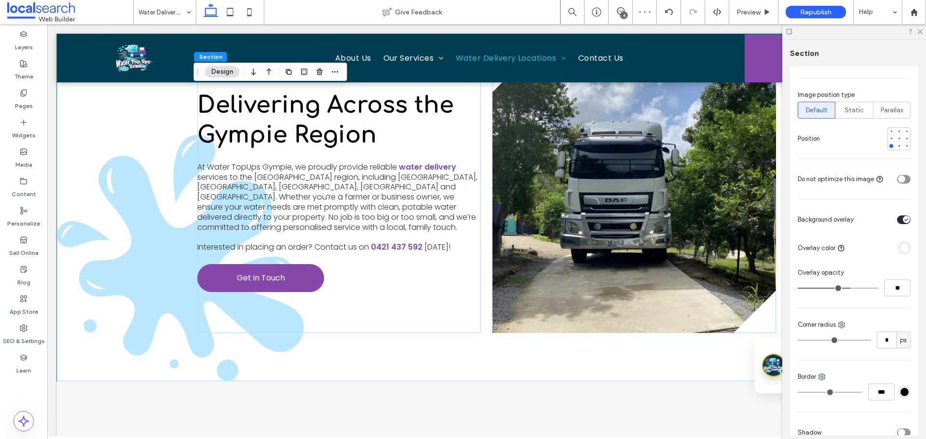
type input "**"
click at [855, 289] on input "range" at bounding box center [838, 288] width 81 height 1
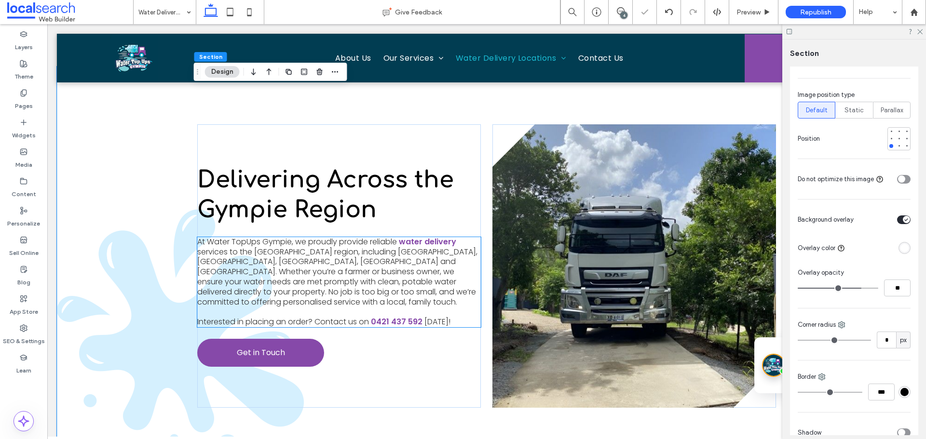
scroll to position [229, 0]
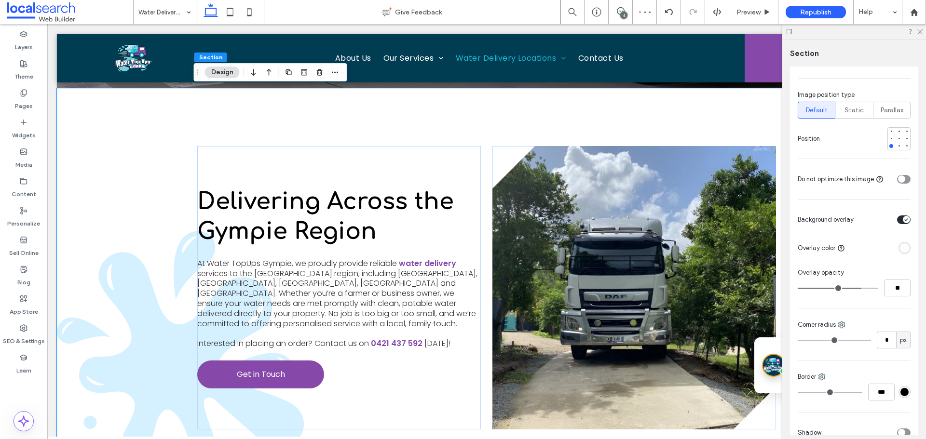
type input "**"
click at [861, 289] on input "range" at bounding box center [838, 288] width 81 height 1
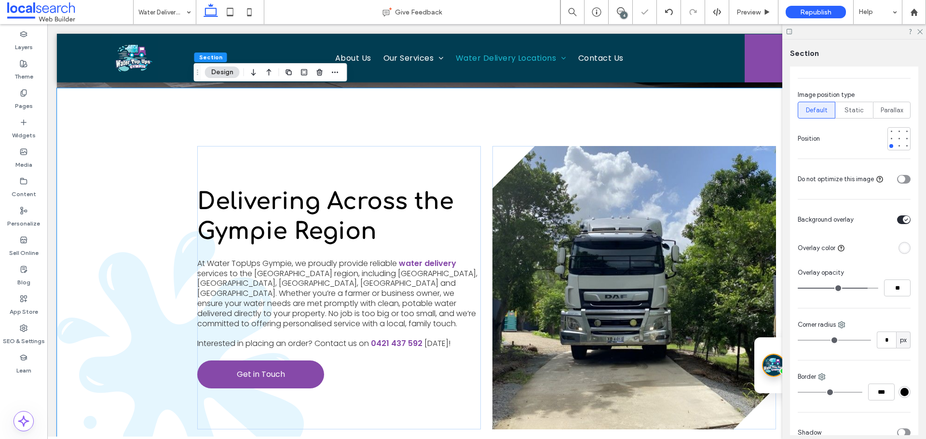
type input "**"
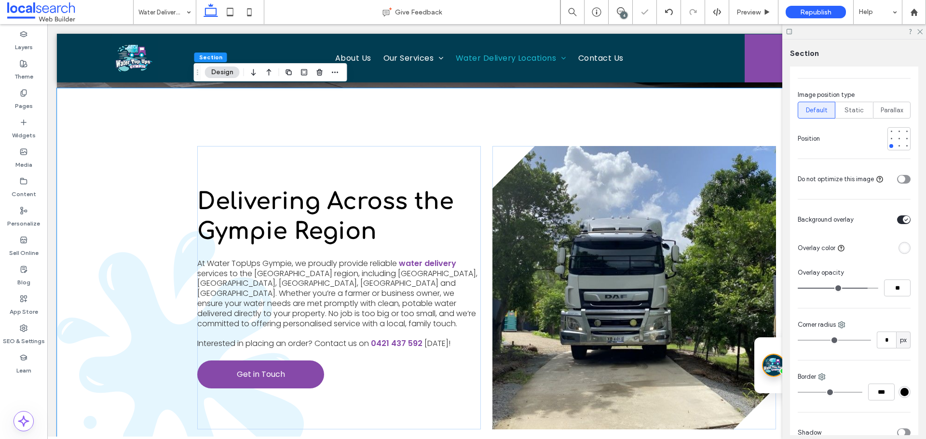
click at [856, 289] on input "range" at bounding box center [838, 288] width 81 height 1
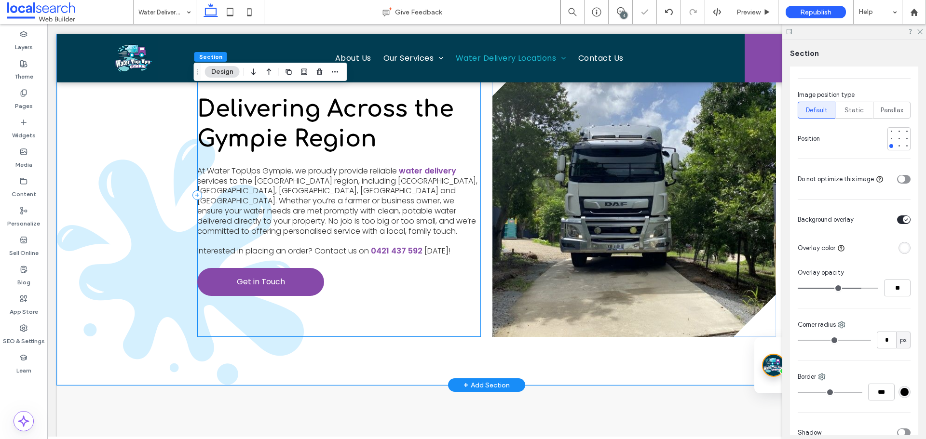
scroll to position [326, 0]
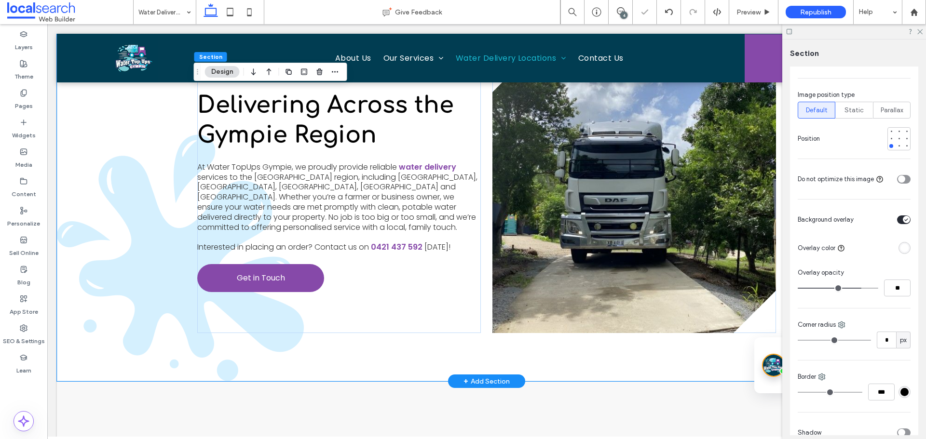
click at [328, 355] on div "Delivering Across the Gympie Region At Water TopUps Gympie, we proudly provide …" at bounding box center [486, 187] width 579 height 390
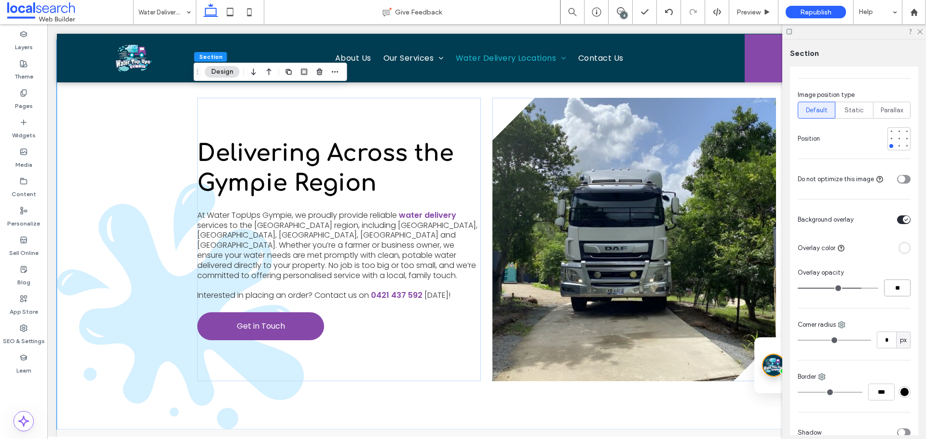
click at [890, 288] on input "**" at bounding box center [897, 288] width 27 height 17
type input "**"
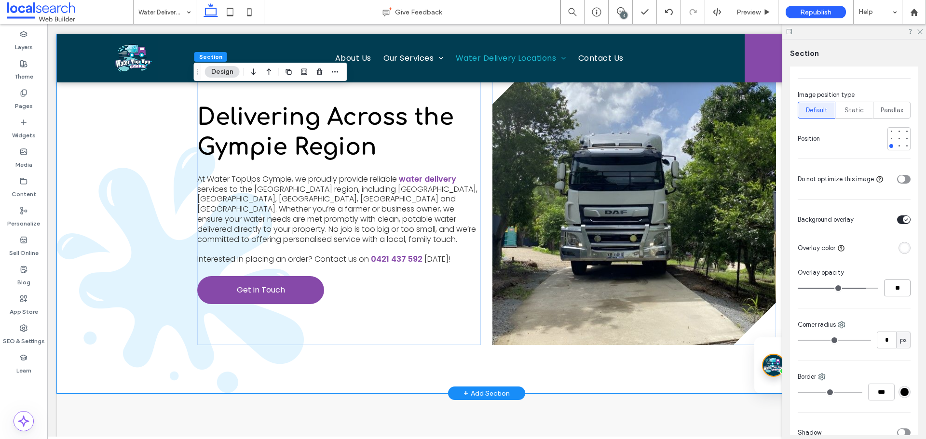
scroll to position [422, 0]
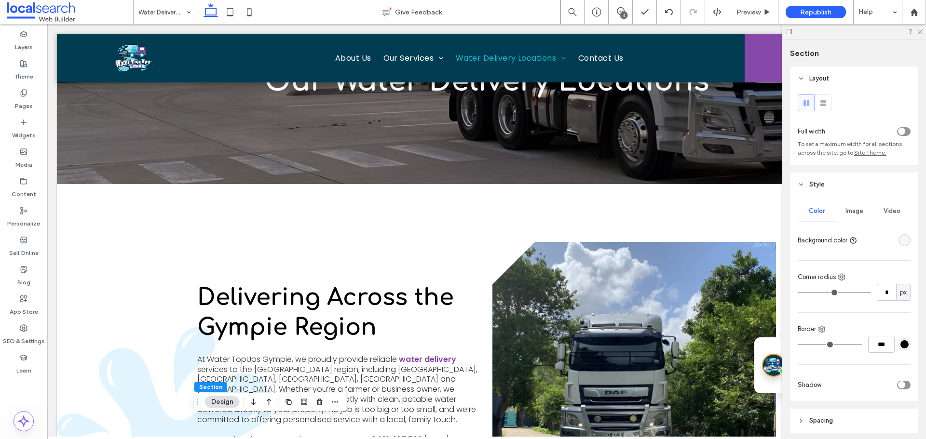
scroll to position [133, 0]
click at [622, 13] on div "4" at bounding box center [623, 15] width 7 height 7
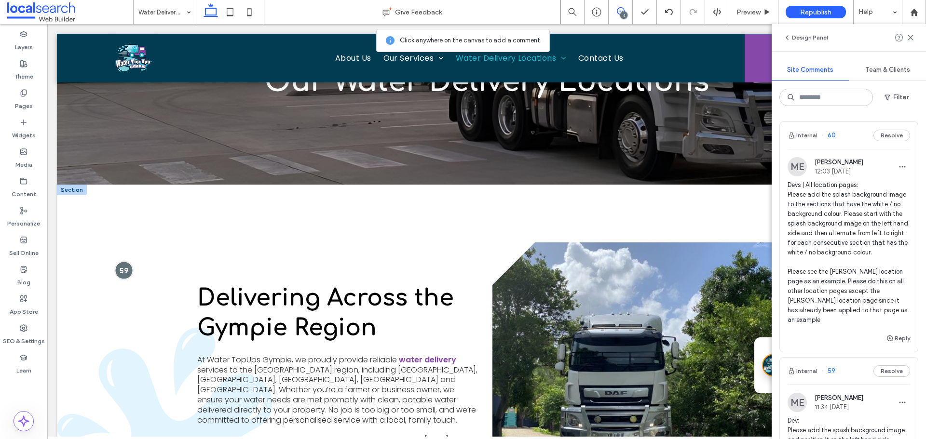
click at [124, 270] on div at bounding box center [124, 270] width 18 height 18
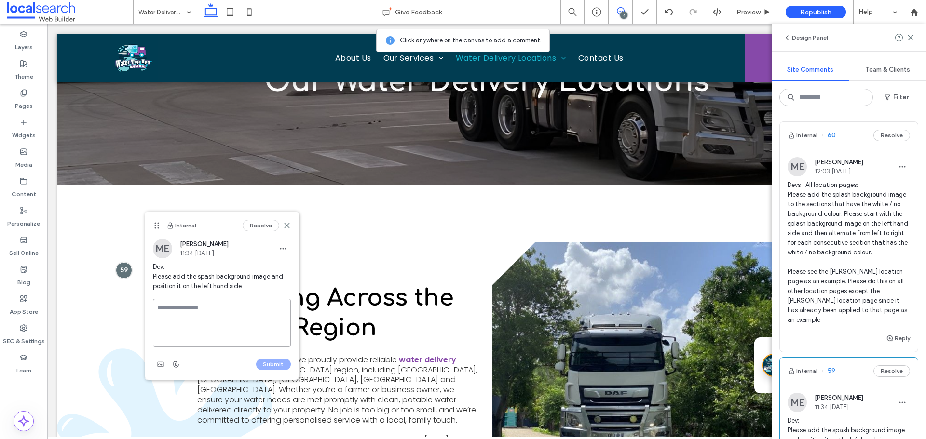
click at [192, 307] on textarea at bounding box center [222, 323] width 138 height 48
type textarea "**********"
click at [262, 369] on button "Submit" at bounding box center [273, 365] width 35 height 12
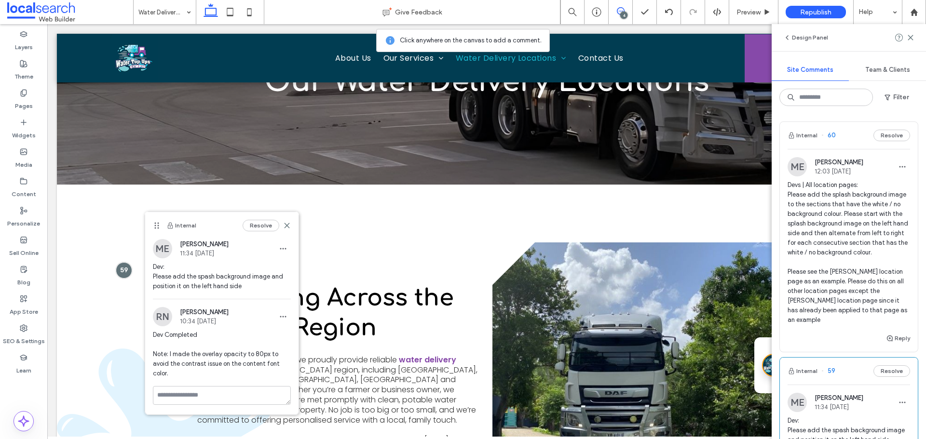
scroll to position [0, 0]
click at [289, 225] on icon at bounding box center [287, 226] width 8 height 8
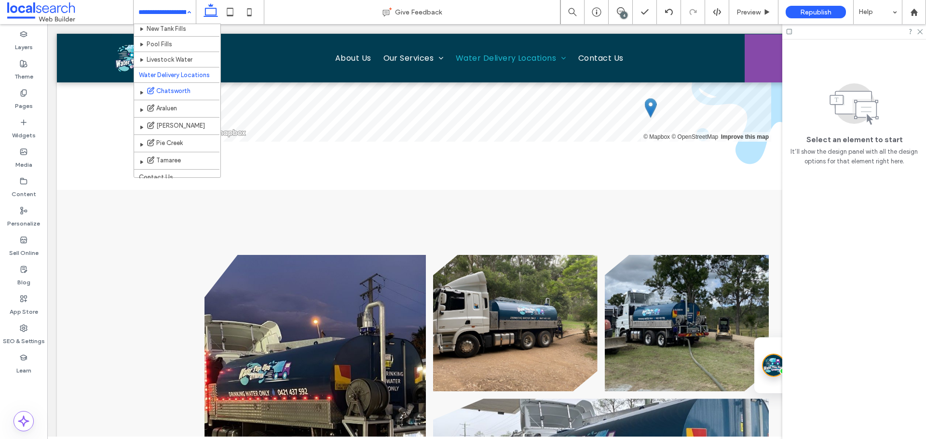
scroll to position [96, 0]
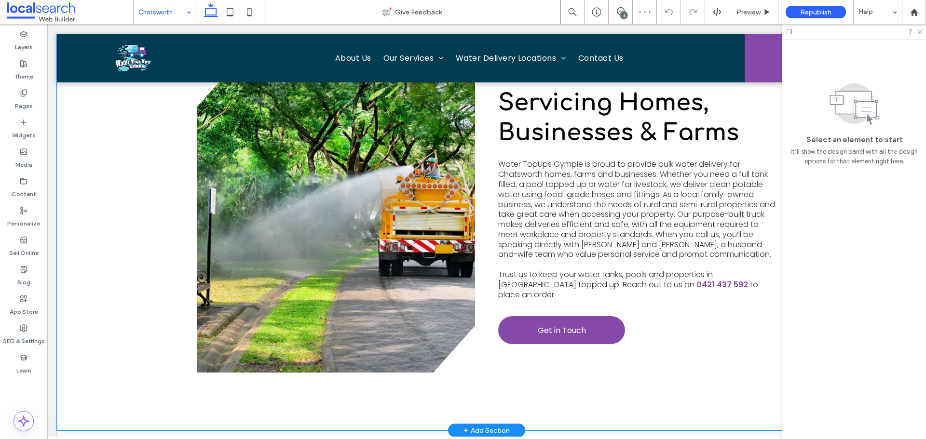
scroll to position [374, 0]
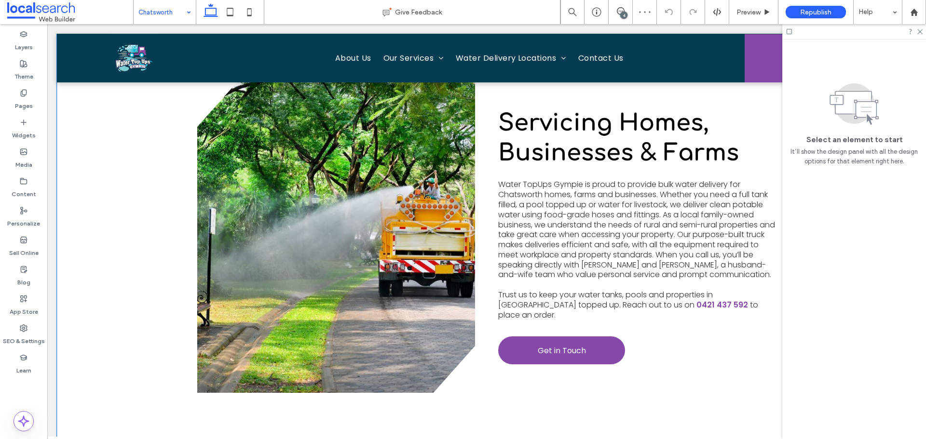
click at [88, 369] on div "View more Servicing Homes, Businesses & Farms Water TopUps Gympie is proud to p…" at bounding box center [487, 236] width 860 height 429
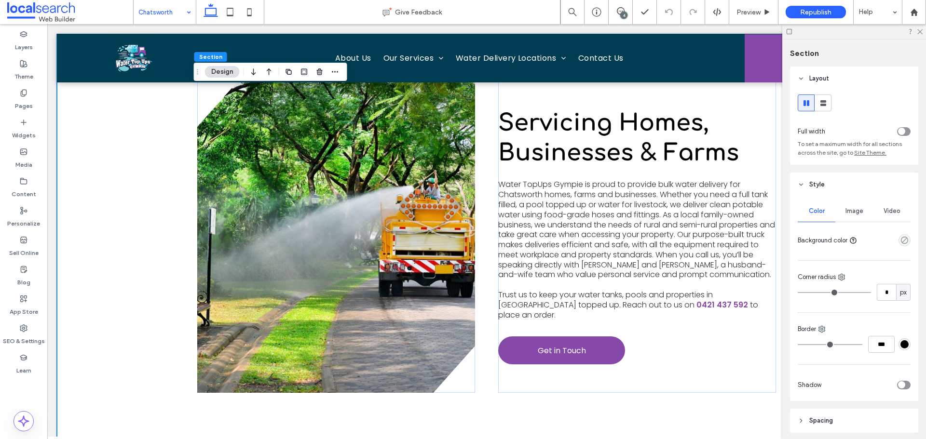
click at [850, 210] on span "Image" at bounding box center [855, 211] width 18 height 8
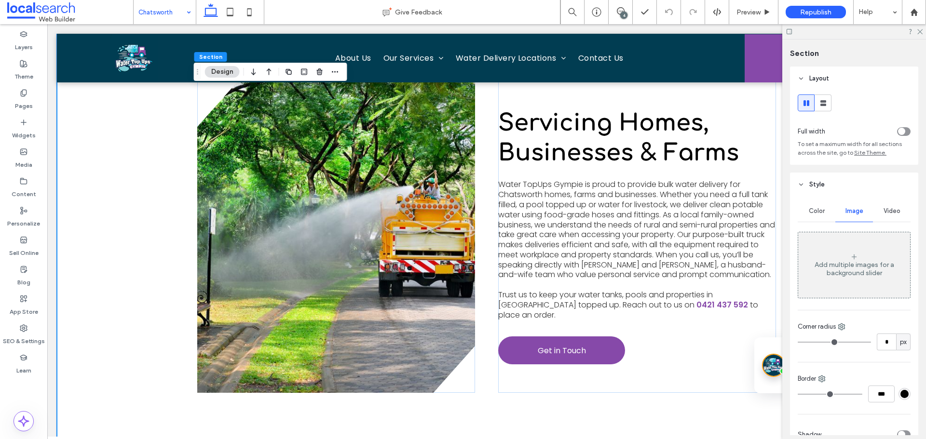
click at [829, 267] on div "Add multiple images for a background slider" at bounding box center [854, 269] width 112 height 16
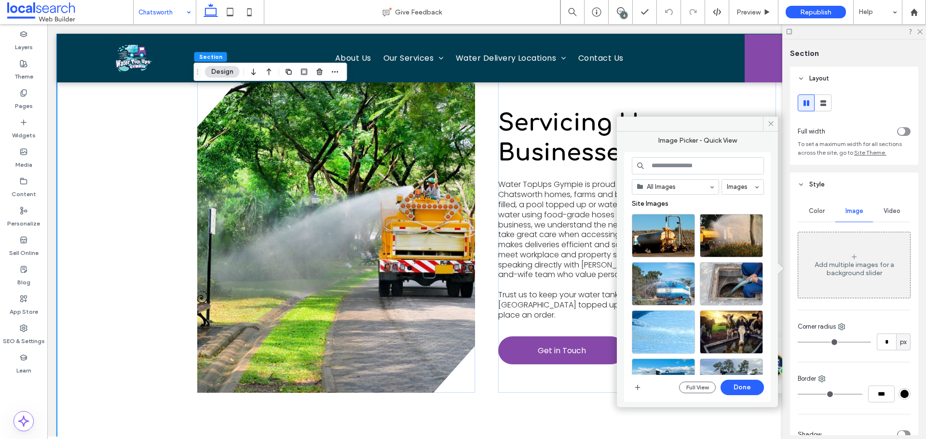
click at [705, 163] on input at bounding box center [698, 165] width 132 height 17
paste input "**********"
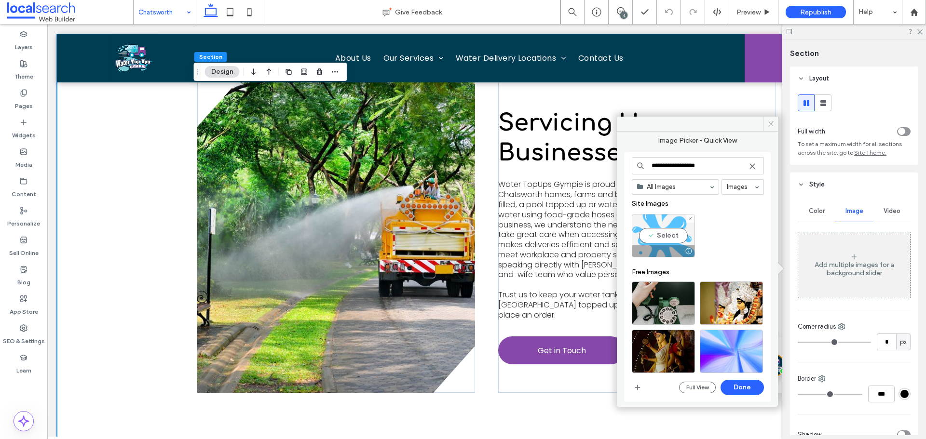
type input "**********"
click at [694, 242] on div "Select" at bounding box center [663, 235] width 63 height 43
click at [749, 388] on button "Done" at bounding box center [742, 387] width 43 height 15
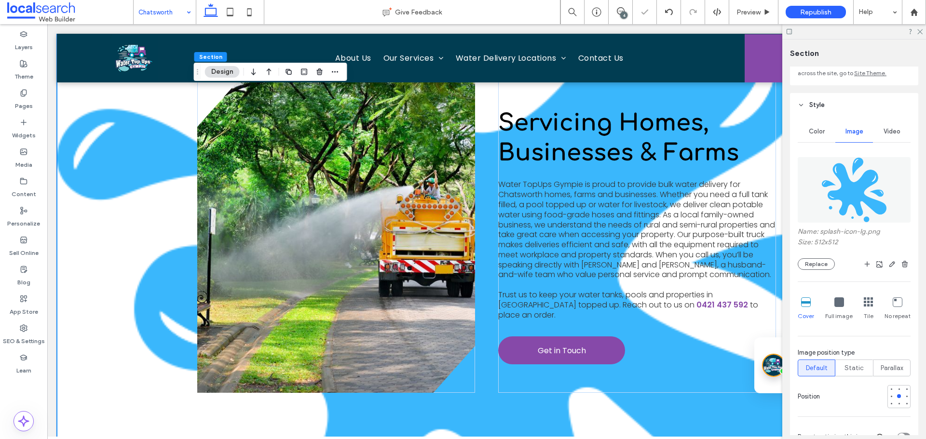
scroll to position [96, 0]
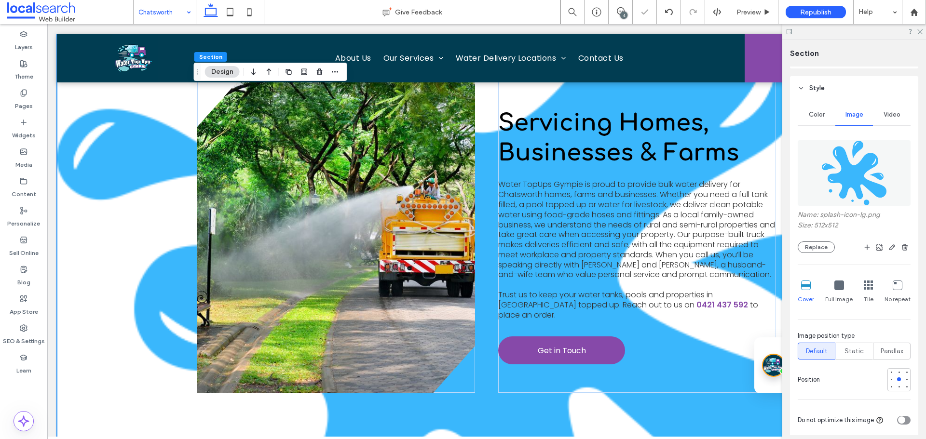
click at [896, 283] on icon at bounding box center [898, 286] width 10 height 10
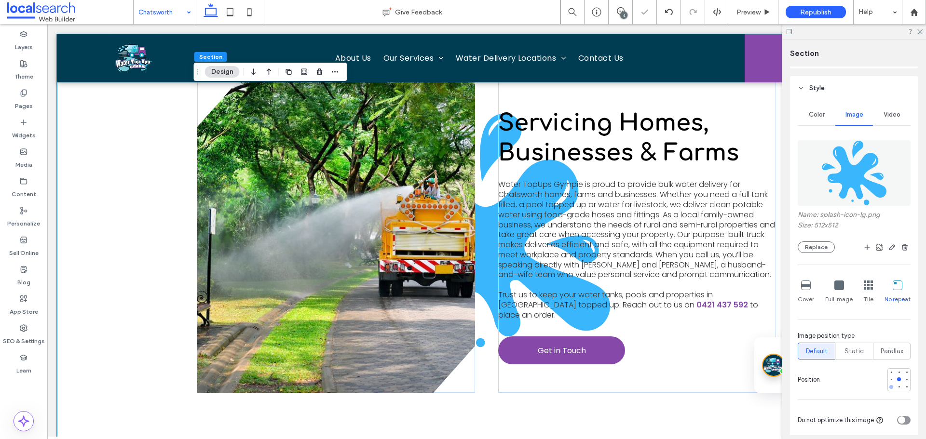
click at [890, 388] on div at bounding box center [892, 387] width 4 height 4
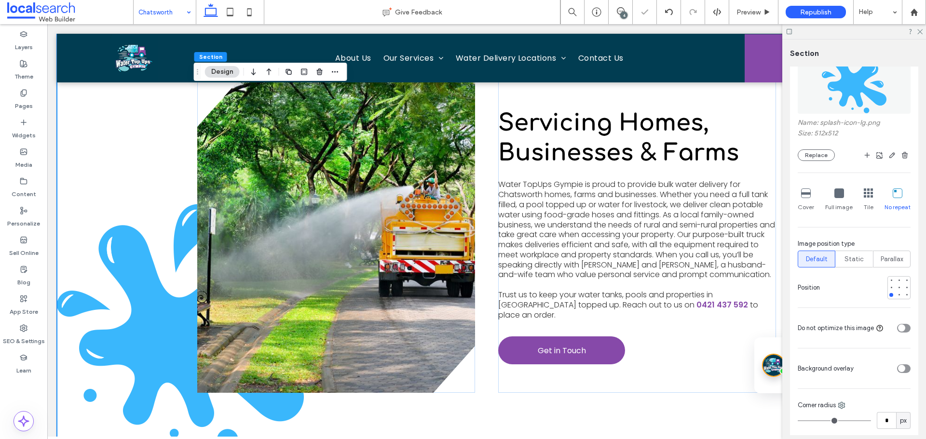
scroll to position [193, 0]
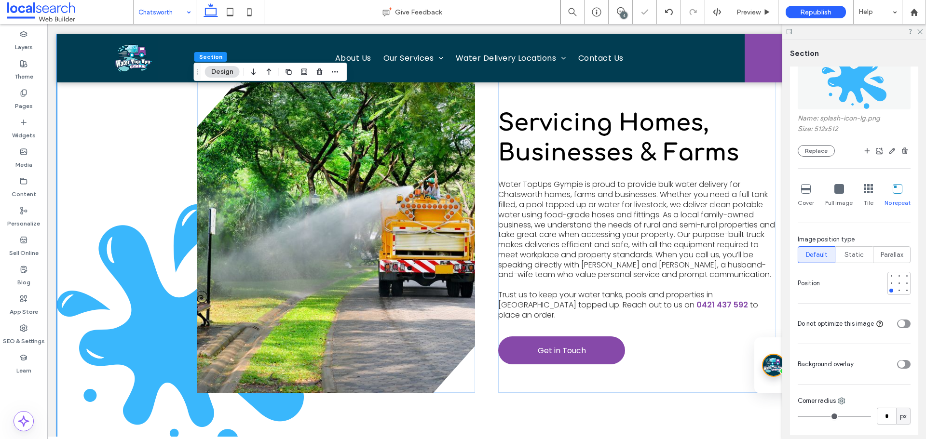
click at [903, 361] on div "toggle" at bounding box center [904, 364] width 14 height 9
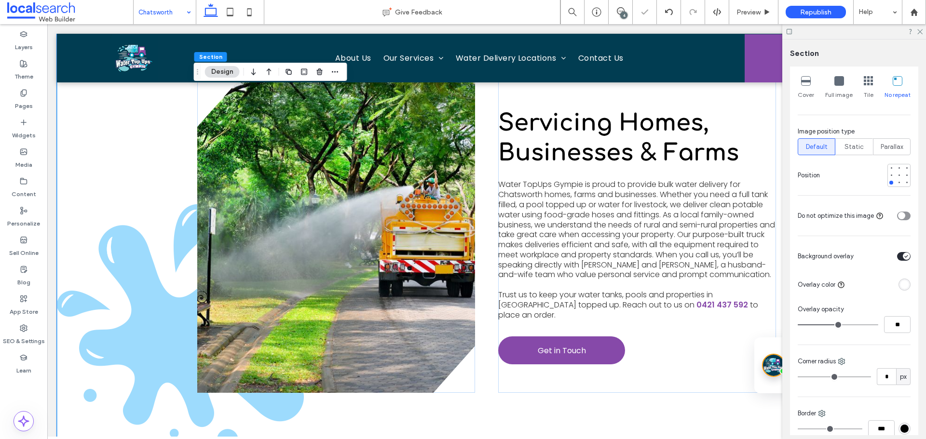
scroll to position [338, 0]
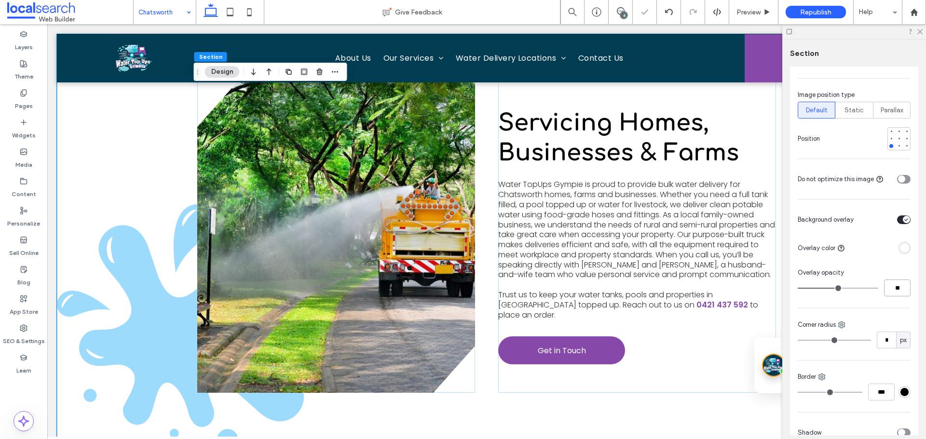
click at [897, 288] on input "**" at bounding box center [897, 288] width 27 height 17
type input "**"
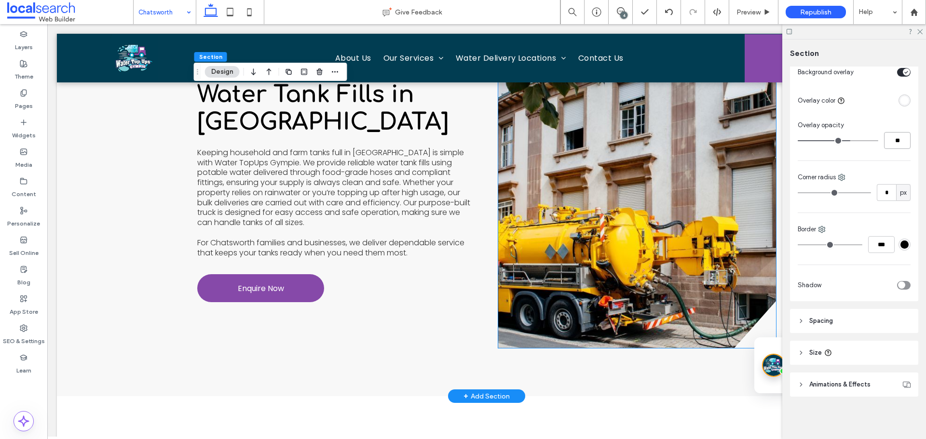
scroll to position [904, 0]
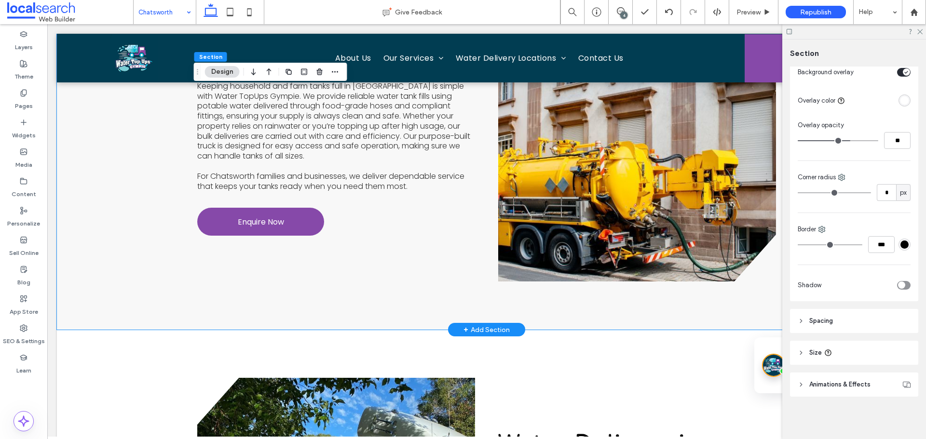
click at [527, 315] on div "Water Tank Fills in Chatsworth Keeping household and farm tanks full in Chatswo…" at bounding box center [486, 125] width 579 height 410
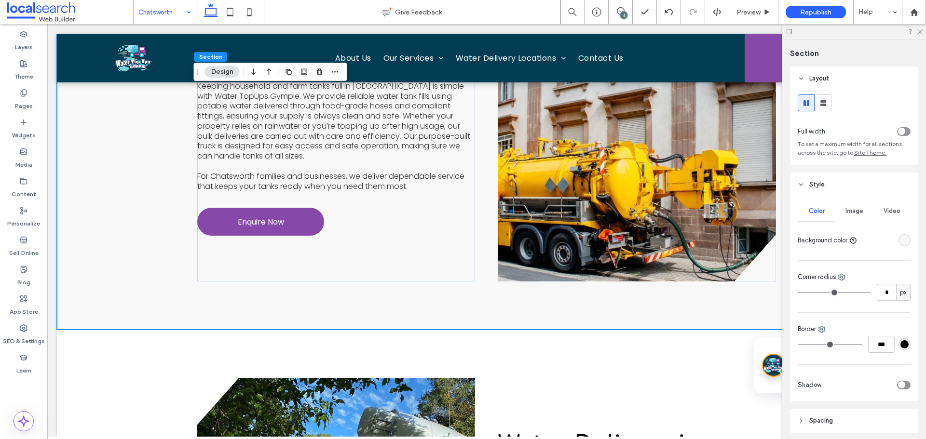
scroll to position [1001, 0]
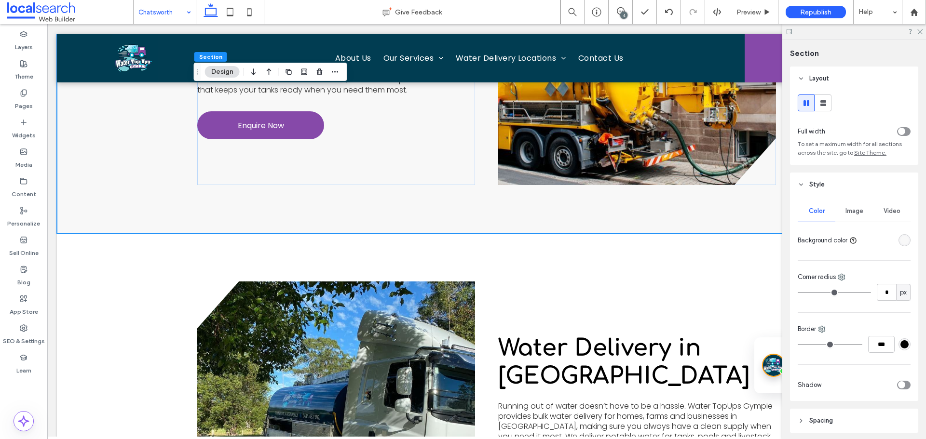
click at [850, 215] on span "Image" at bounding box center [855, 211] width 18 height 8
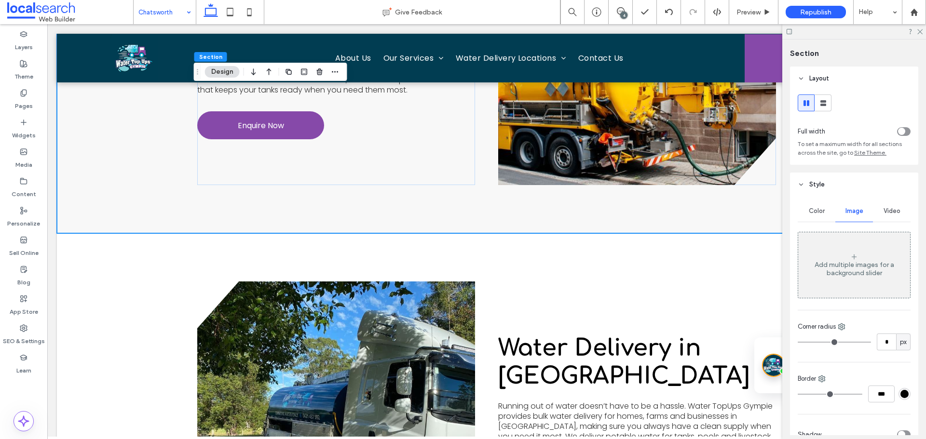
drag, startPoint x: 852, startPoint y: 266, endPoint x: 843, endPoint y: 269, distance: 9.6
click at [852, 266] on div "Add multiple images for a background slider" at bounding box center [854, 269] width 112 height 16
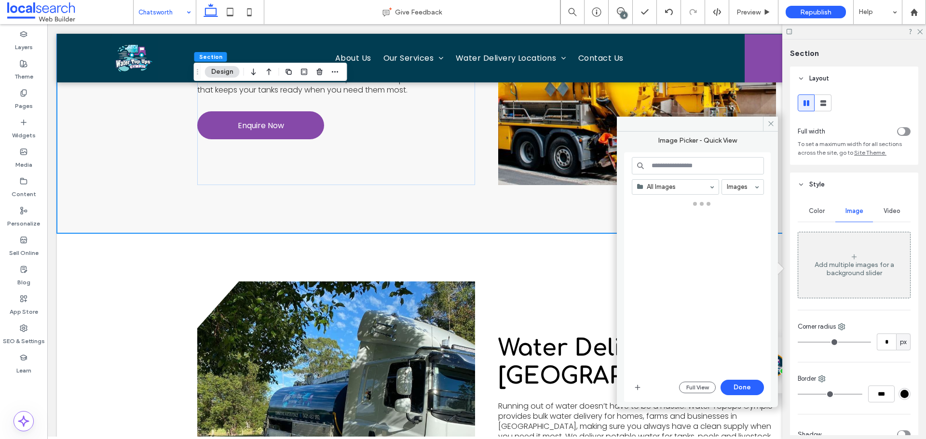
click at [851, 257] on icon at bounding box center [854, 257] width 8 height 8
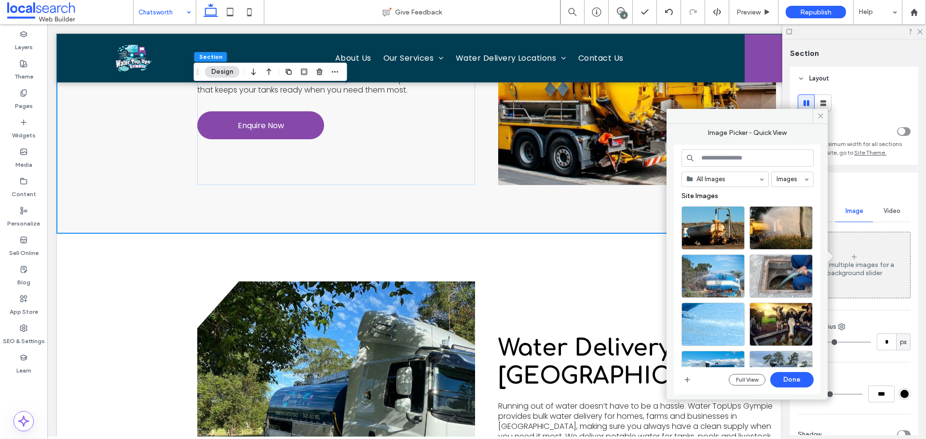
click at [743, 162] on input at bounding box center [748, 158] width 132 height 17
paste input "**********"
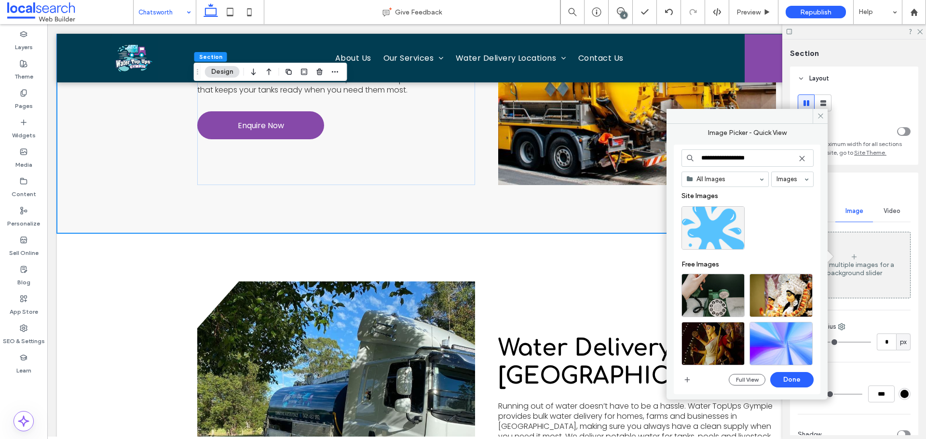
type input "**********"
click at [724, 218] on div at bounding box center [713, 227] width 63 height 43
click at [799, 379] on button "Done" at bounding box center [791, 379] width 43 height 15
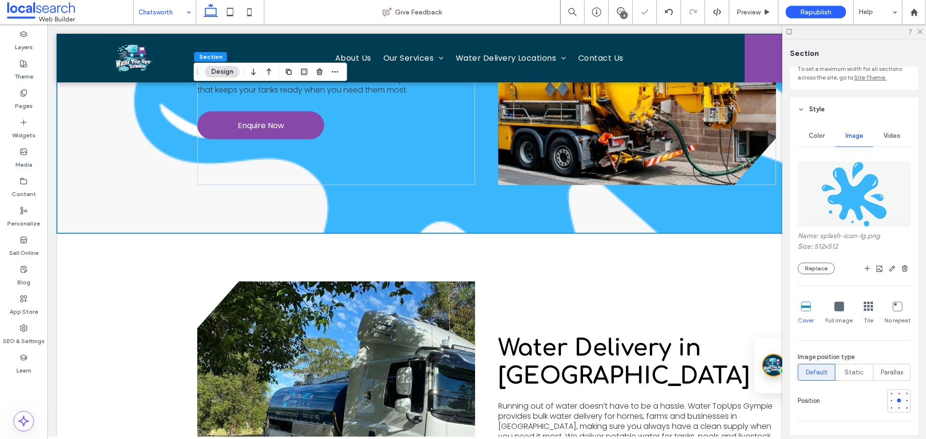
scroll to position [96, 0]
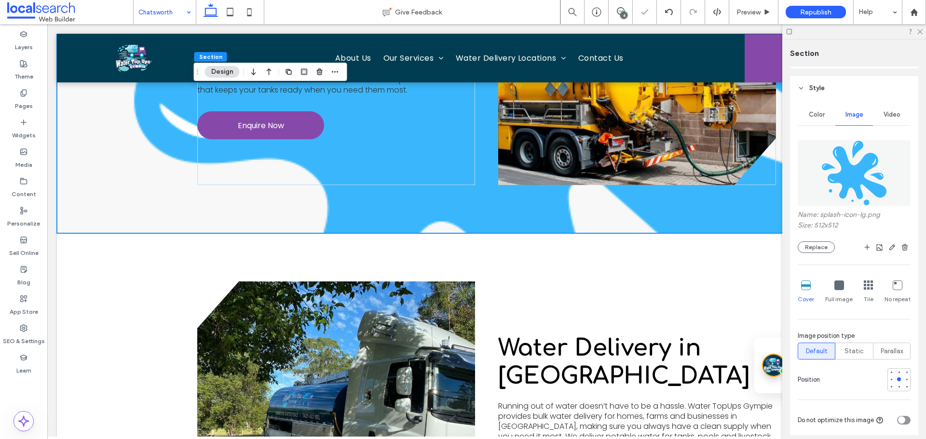
click at [893, 283] on icon at bounding box center [898, 286] width 10 height 10
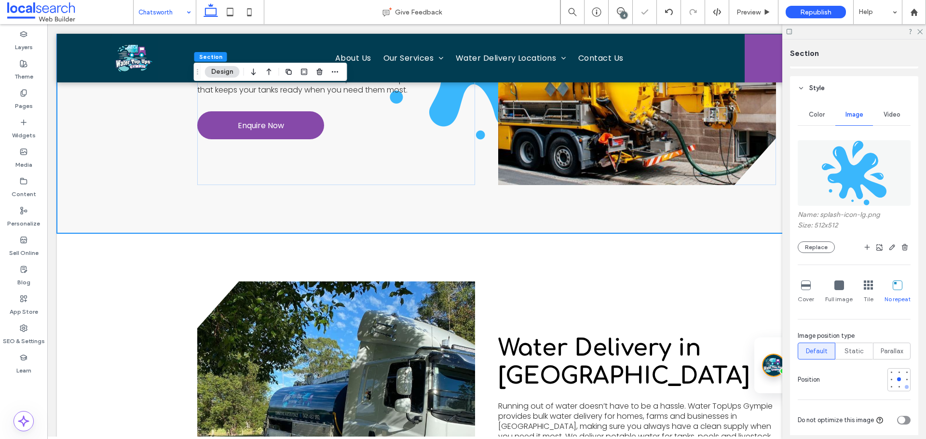
click at [905, 385] on div at bounding box center [907, 387] width 4 height 4
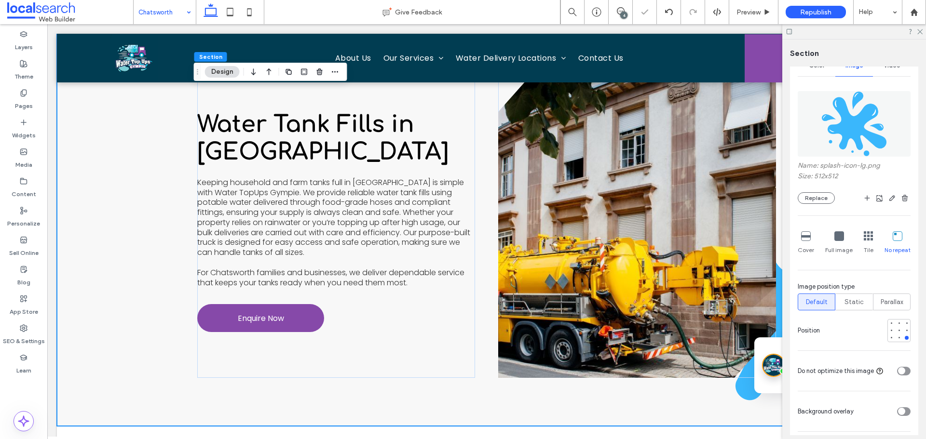
scroll to position [193, 0]
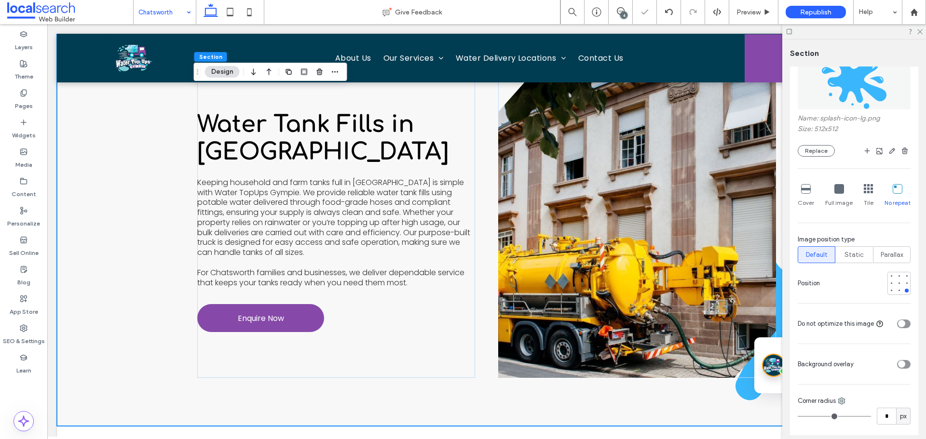
click at [899, 363] on div "toggle" at bounding box center [901, 364] width 7 height 7
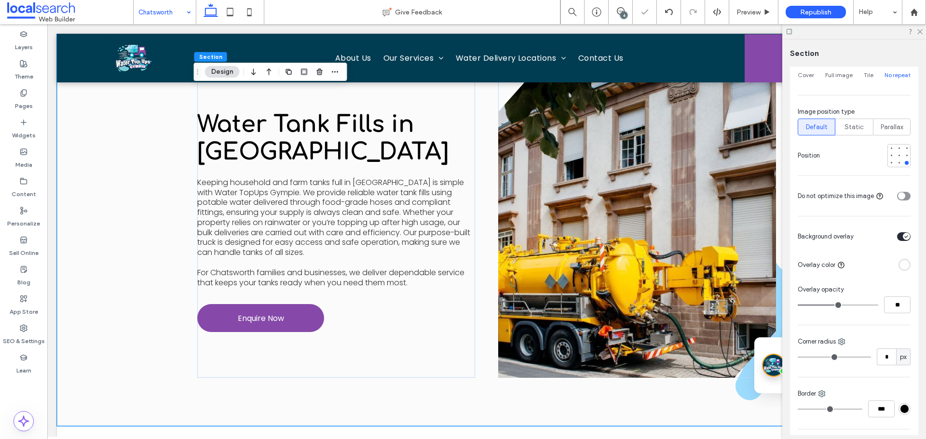
scroll to position [338, 0]
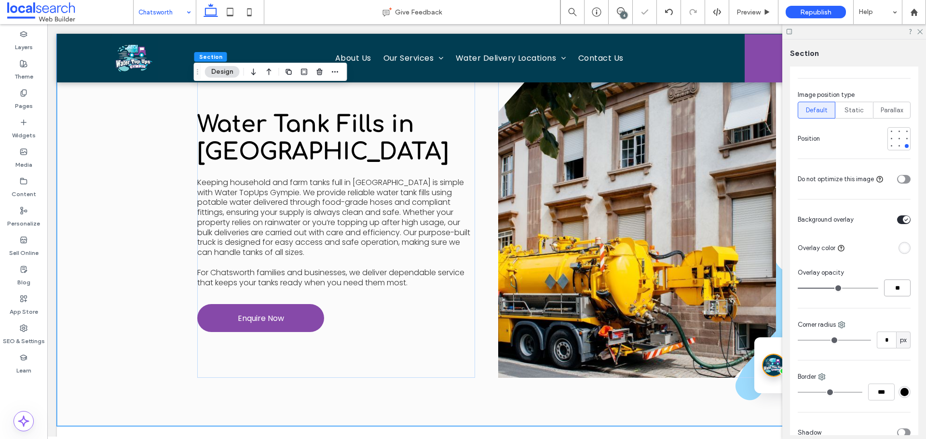
click at [903, 288] on input "**" at bounding box center [897, 288] width 27 height 17
type input "**"
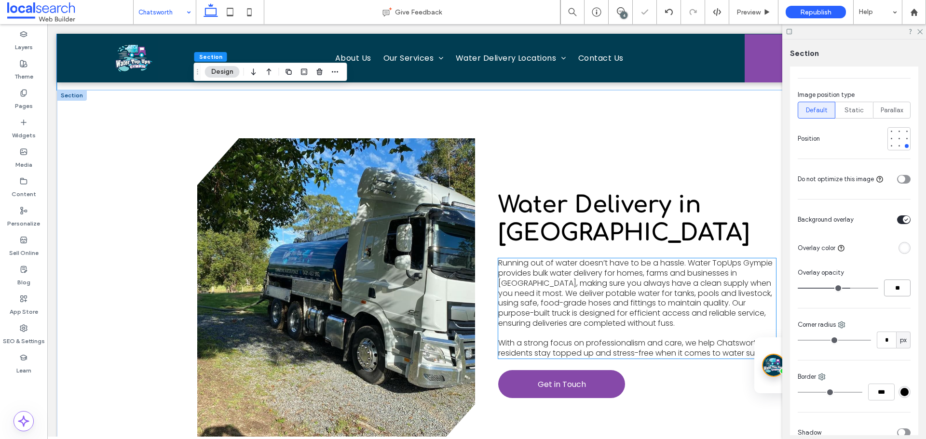
scroll to position [1146, 0]
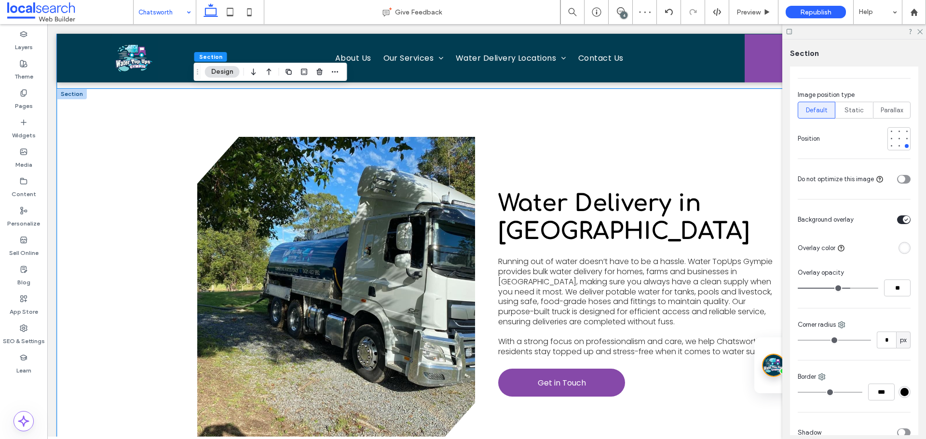
click at [147, 287] on div "View more Water Delivery in Chatsworth Running out of water doesn’t have to be …" at bounding box center [487, 294] width 860 height 410
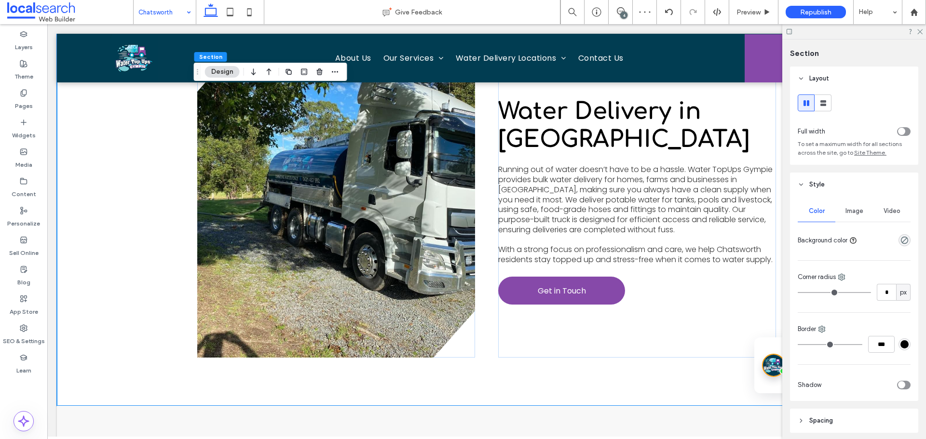
scroll to position [1242, 0]
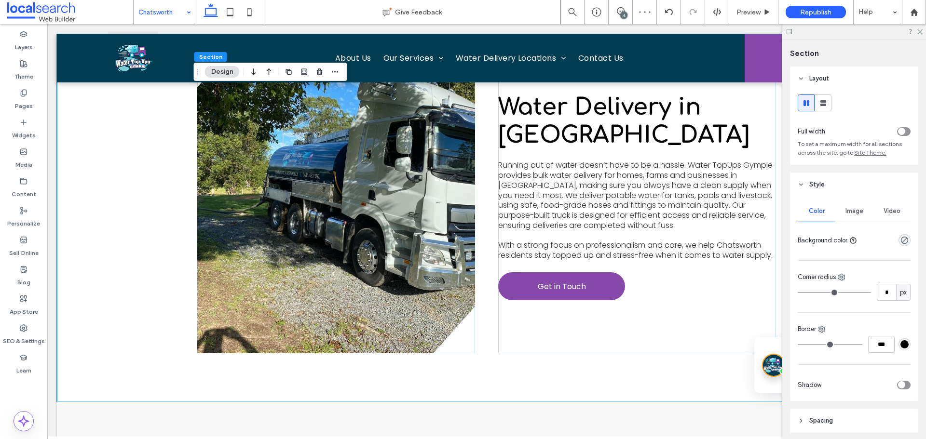
click at [857, 215] on span "Image" at bounding box center [855, 211] width 18 height 8
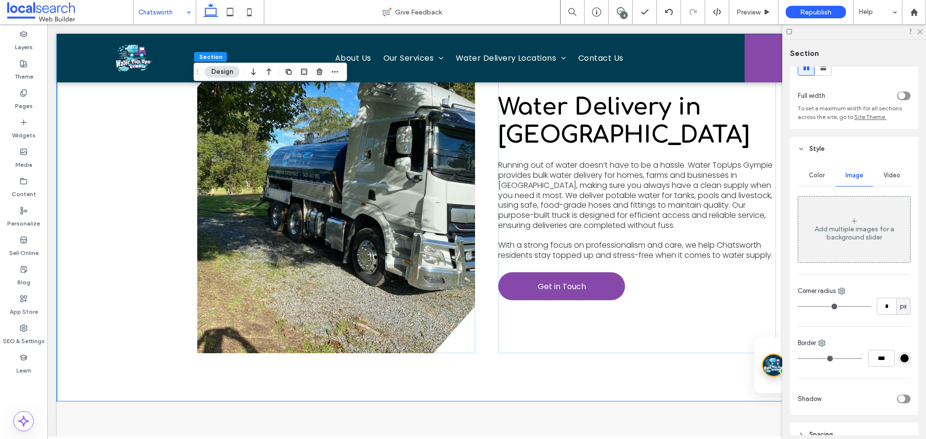
scroll to position [96, 0]
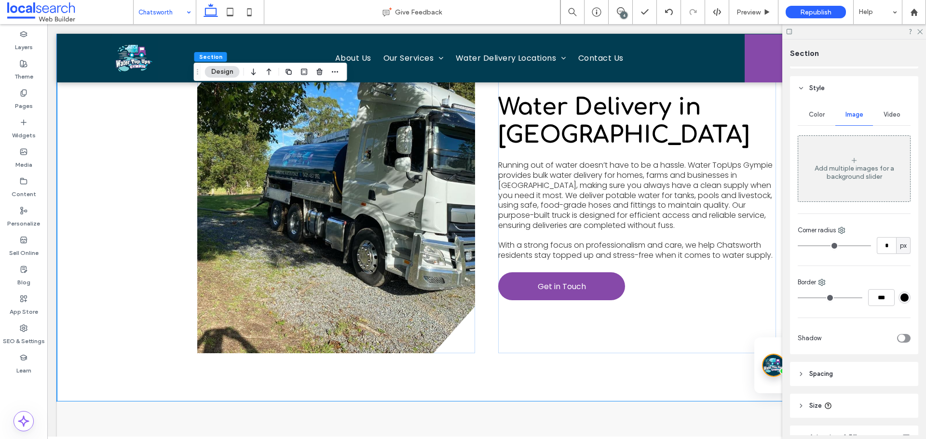
drag, startPoint x: 843, startPoint y: 170, endPoint x: 827, endPoint y: 170, distance: 15.4
click at [844, 170] on div "Add multiple images for a background slider" at bounding box center [854, 172] width 112 height 16
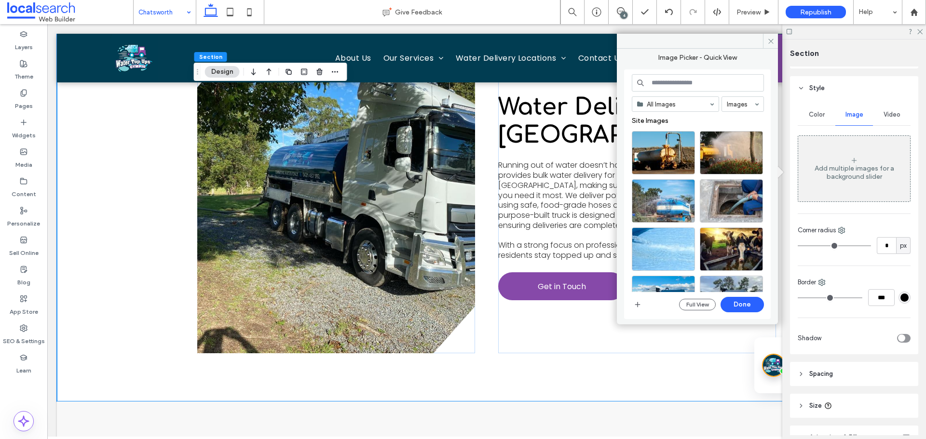
click at [684, 86] on input at bounding box center [698, 82] width 132 height 17
paste input "**********"
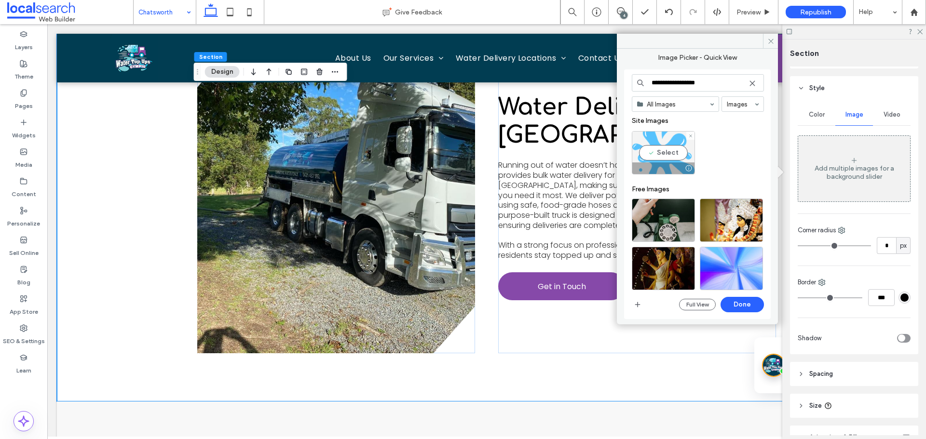
type input "**********"
click at [659, 146] on div "Select" at bounding box center [663, 152] width 63 height 43
drag, startPoint x: 760, startPoint y: 307, endPoint x: 709, endPoint y: 282, distance: 56.5
click at [759, 307] on button "Done" at bounding box center [742, 304] width 43 height 15
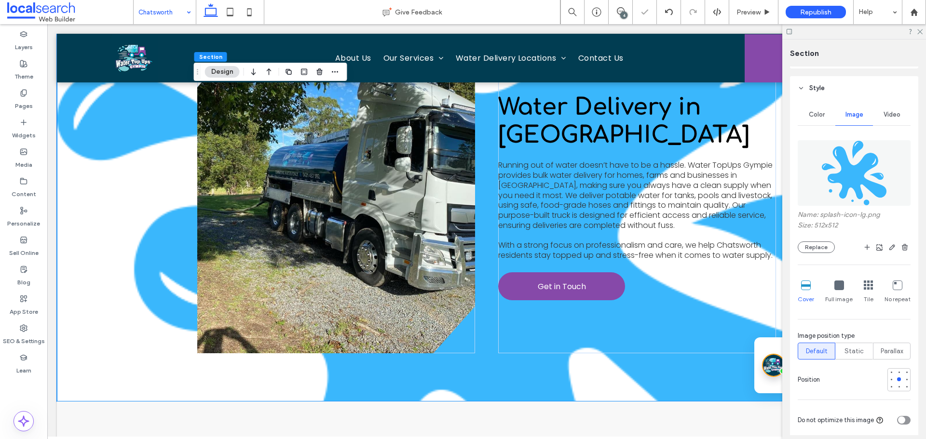
scroll to position [145, 0]
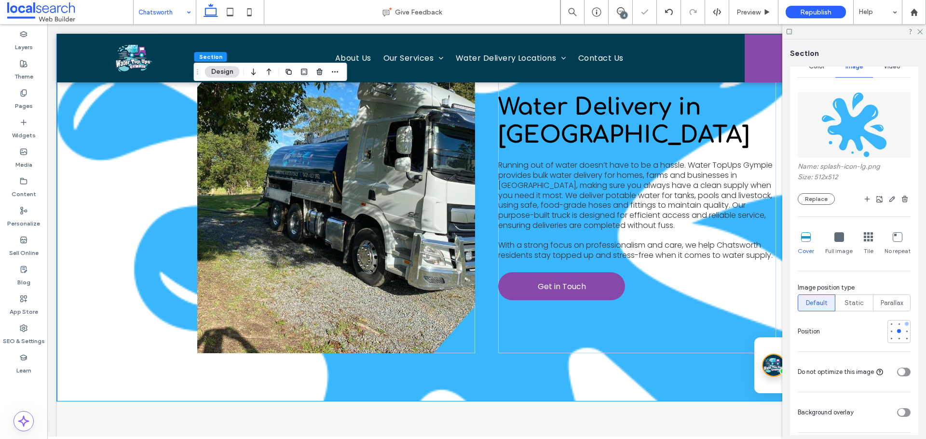
click at [904, 325] on div at bounding box center [907, 324] width 7 height 7
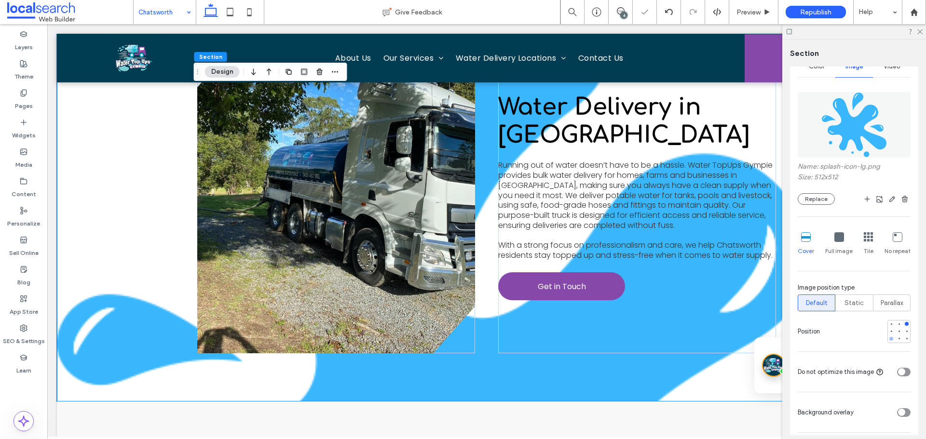
click at [888, 337] on div at bounding box center [891, 339] width 7 height 7
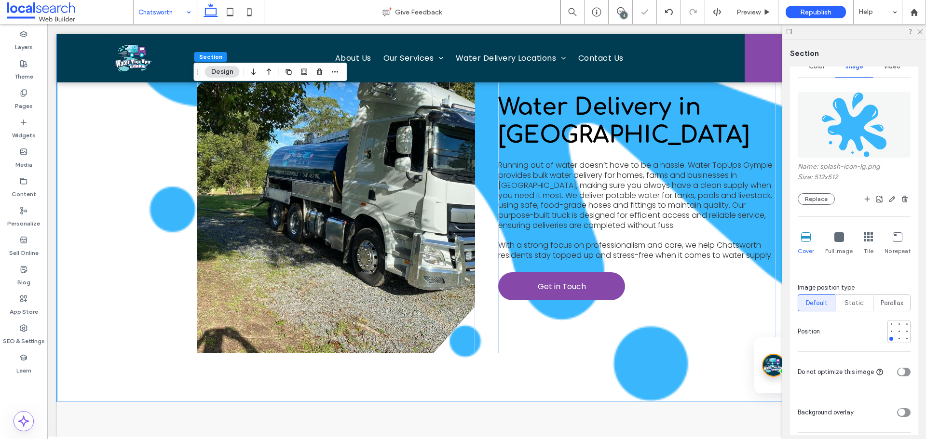
click at [893, 240] on icon at bounding box center [898, 238] width 10 height 10
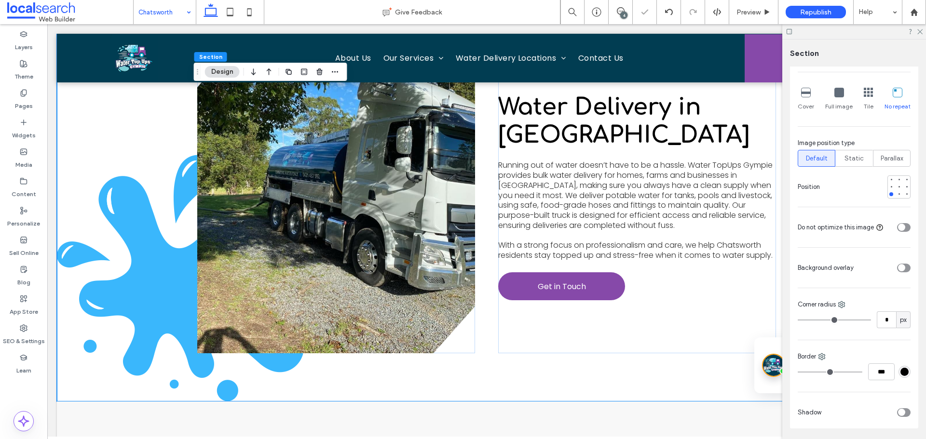
scroll to position [338, 0]
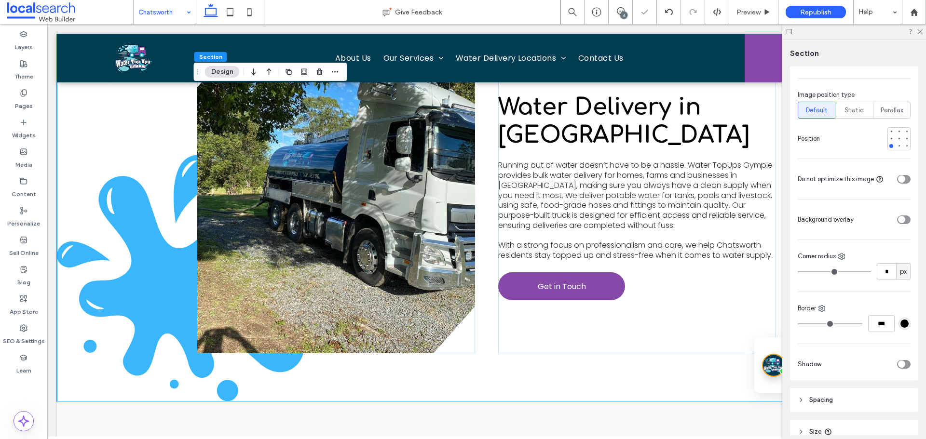
click at [900, 220] on icon "toggle" at bounding box center [901, 220] width 3 height 2
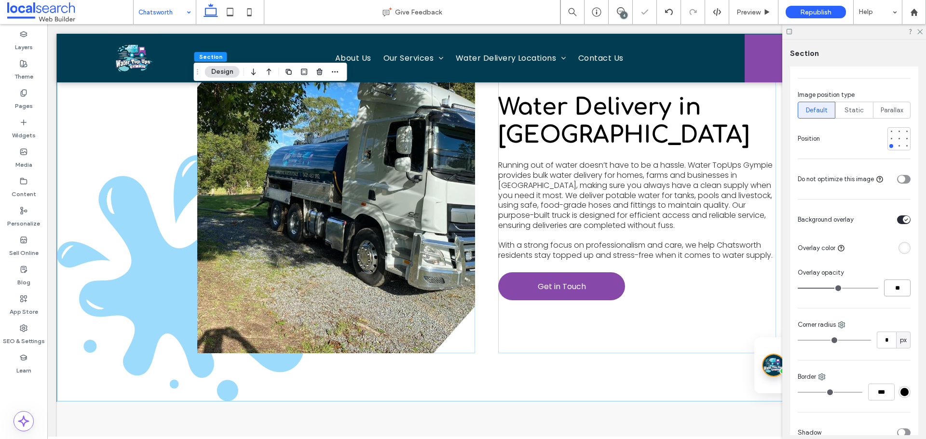
click at [898, 291] on input "**" at bounding box center [897, 288] width 27 height 17
type input "**"
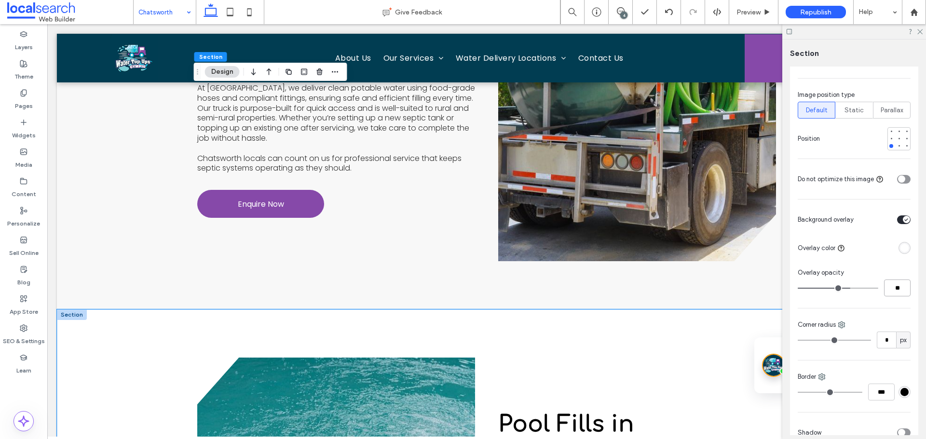
scroll to position [1773, 0]
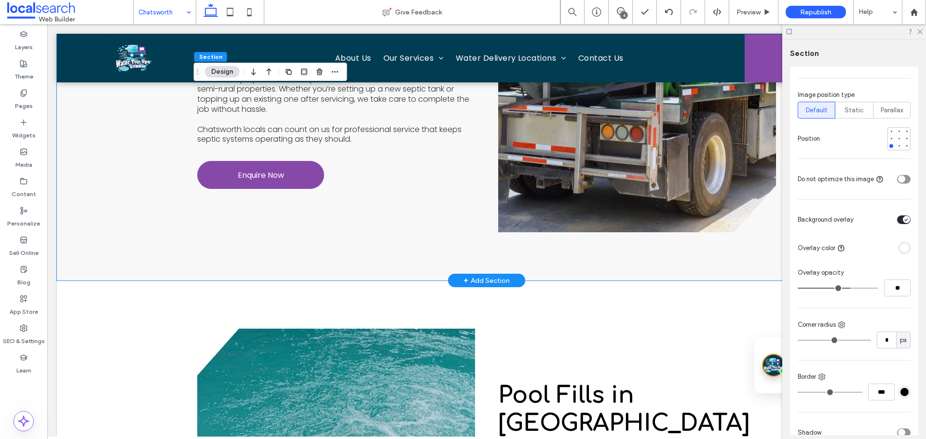
click at [513, 252] on div "Septic Tank Fills in Chatsworth For residents and businesses in Chatsworth with…" at bounding box center [486, 76] width 579 height 410
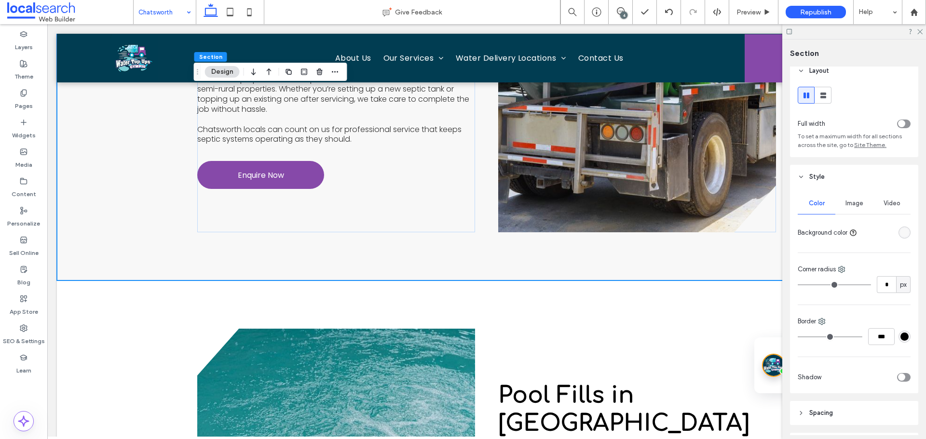
scroll to position [0, 0]
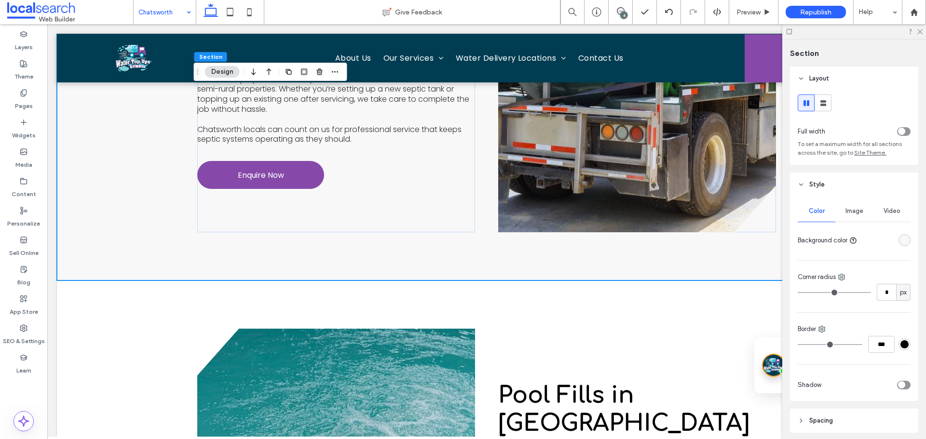
click at [853, 214] on span "Image" at bounding box center [855, 211] width 18 height 8
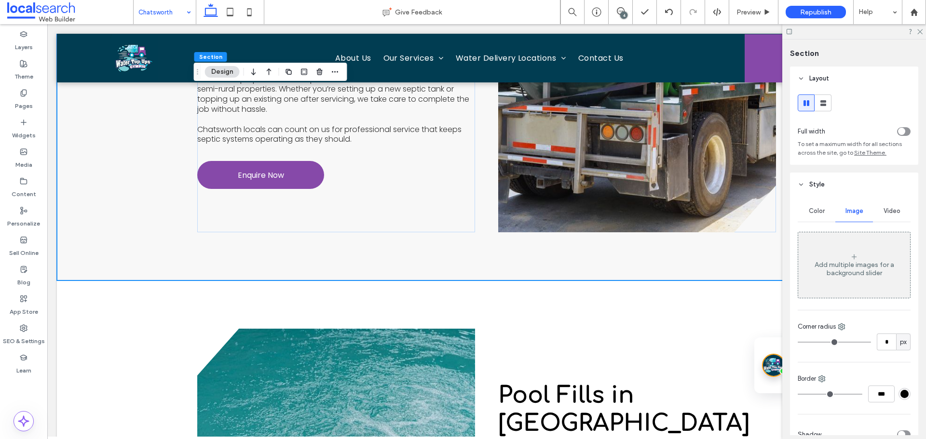
click at [860, 276] on div "Add multiple images for a background slider" at bounding box center [854, 269] width 112 height 16
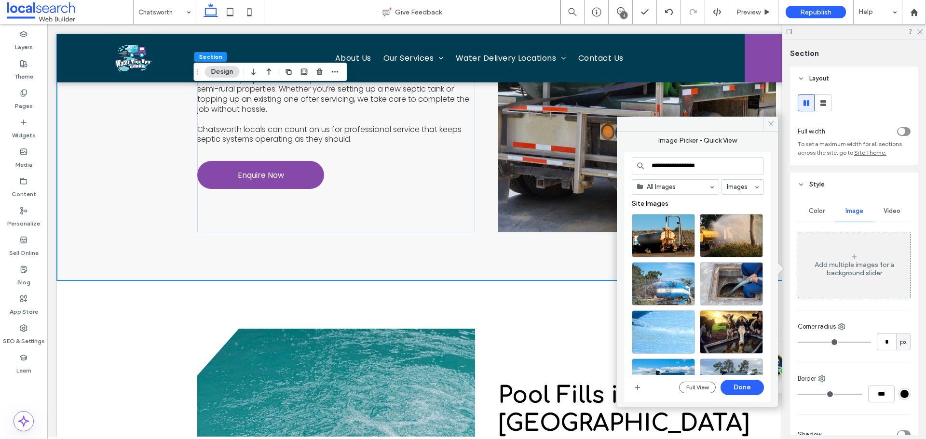
type input "**********"
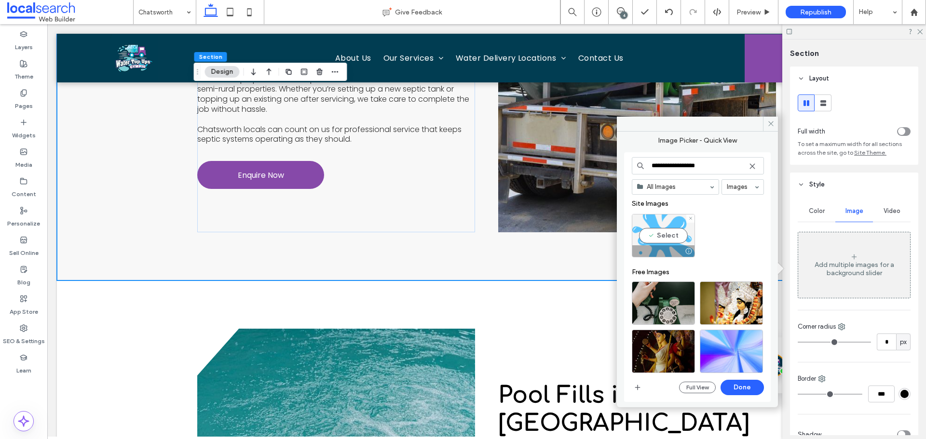
click at [686, 236] on div "Select" at bounding box center [663, 235] width 63 height 43
drag, startPoint x: 735, startPoint y: 383, endPoint x: 708, endPoint y: 355, distance: 39.2
click at [735, 383] on button "Done" at bounding box center [742, 387] width 43 height 15
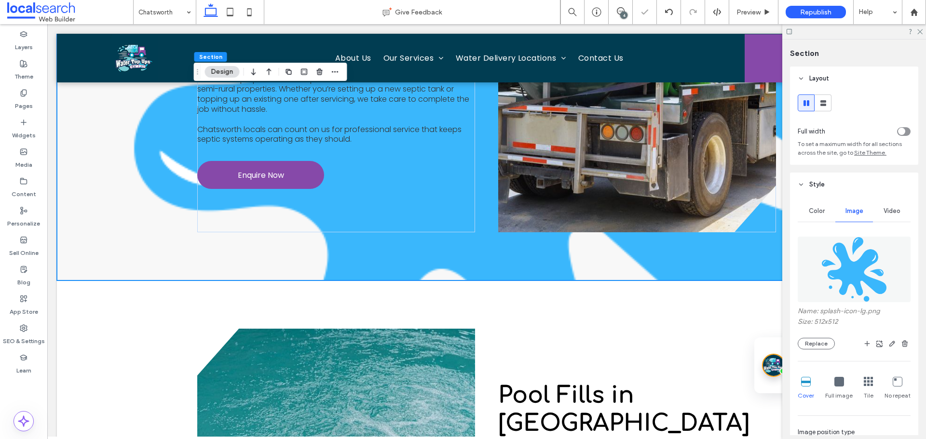
click at [896, 383] on icon at bounding box center [898, 382] width 10 height 10
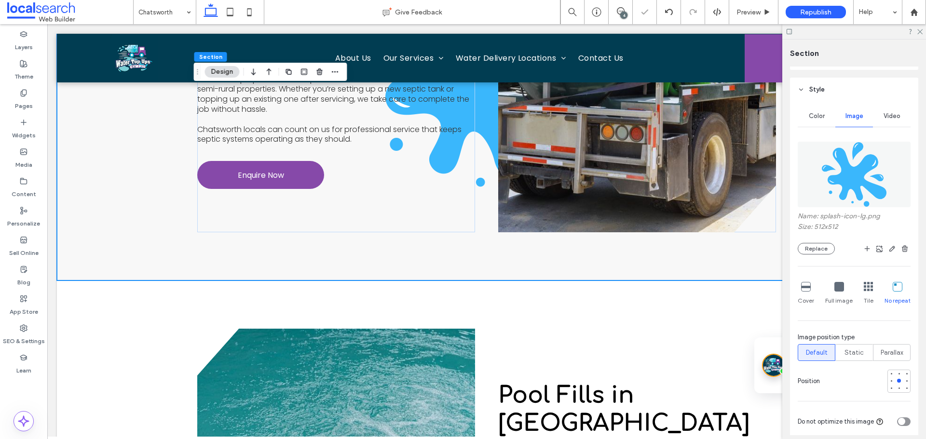
scroll to position [193, 0]
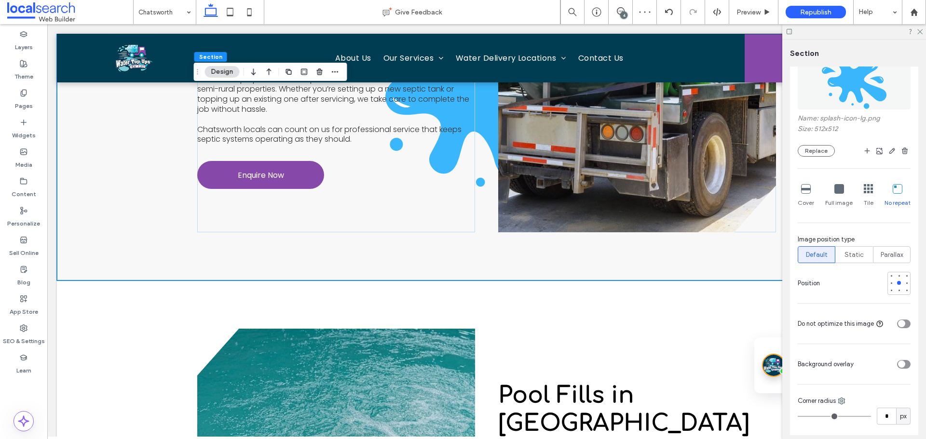
click at [903, 363] on div "toggle" at bounding box center [904, 364] width 14 height 9
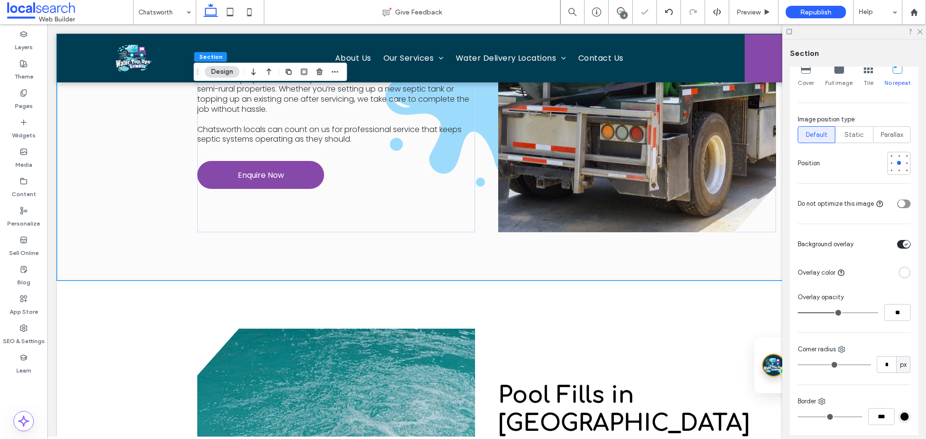
scroll to position [289, 0]
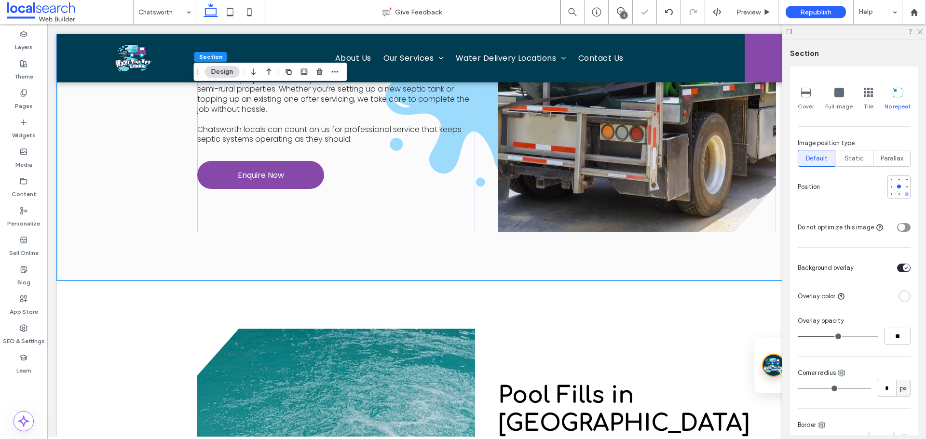
click at [904, 196] on div at bounding box center [907, 194] width 7 height 7
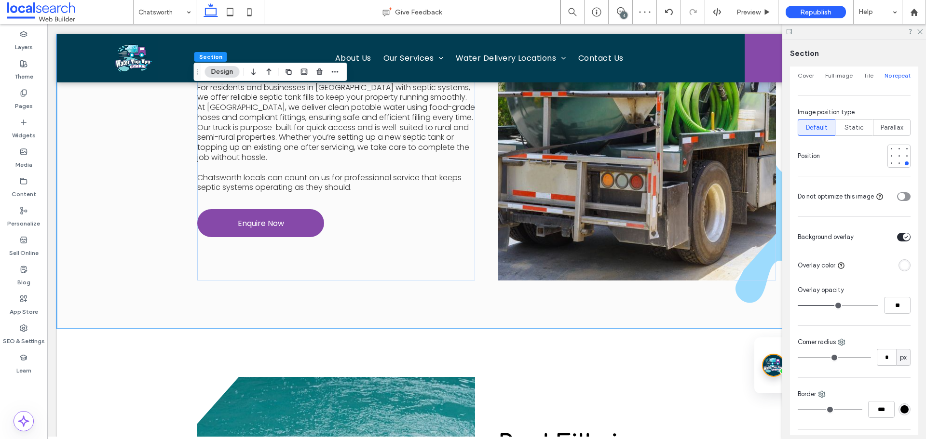
scroll to position [338, 0]
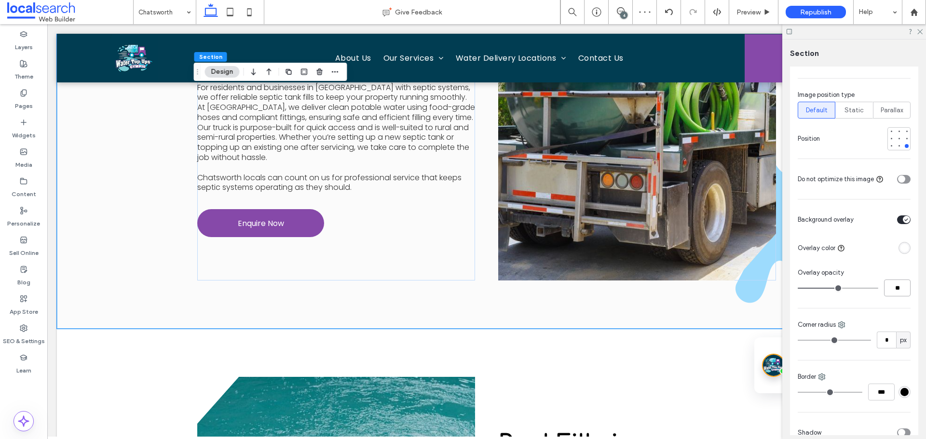
click at [892, 286] on input "**" at bounding box center [897, 288] width 27 height 17
type input "**"
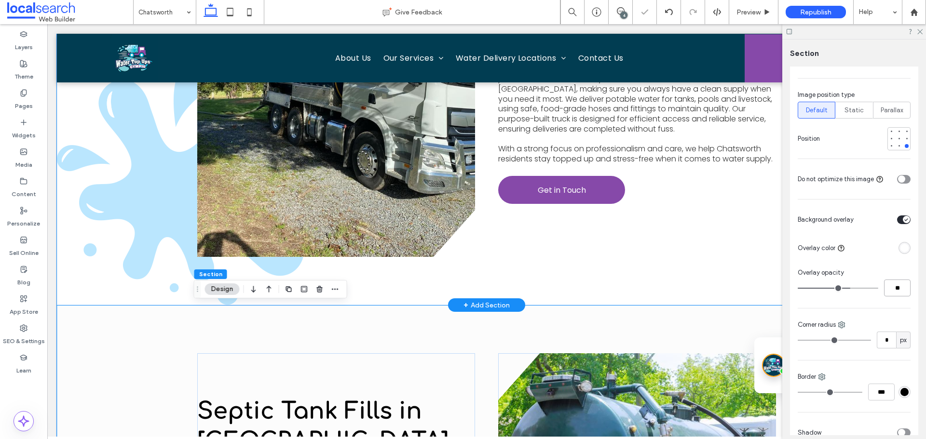
scroll to position [1242, 0]
